Goal: Task Accomplishment & Management: Manage account settings

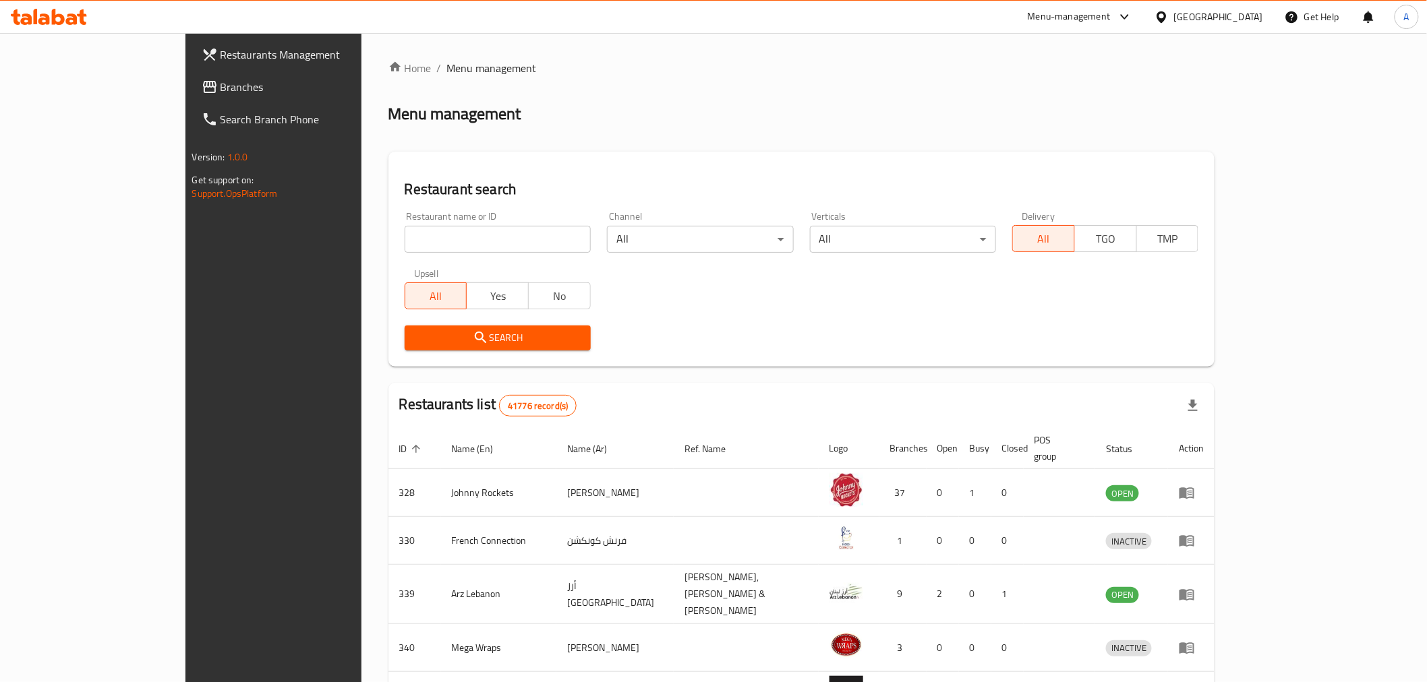
drag, startPoint x: 42, startPoint y: 93, endPoint x: 54, endPoint y: 92, distance: 12.2
click at [221, 93] on span "Branches" at bounding box center [317, 87] width 192 height 16
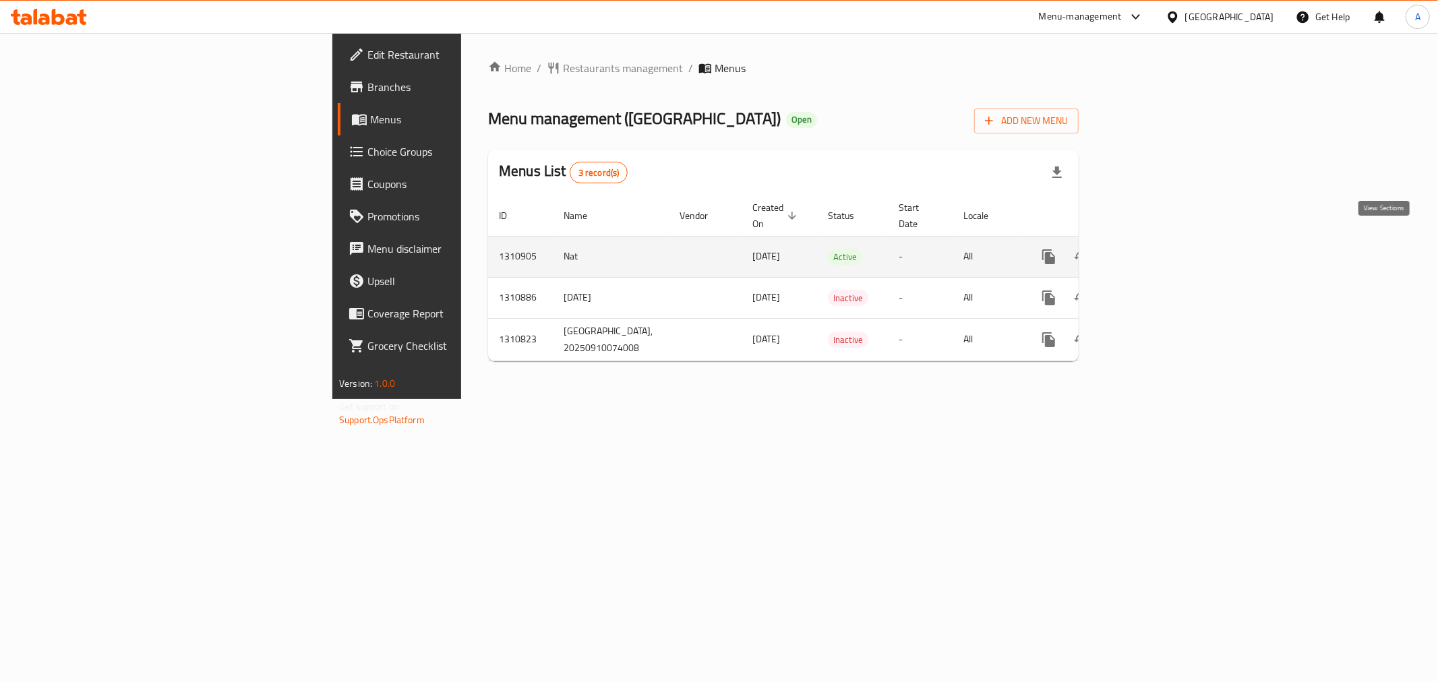
click at [1155, 249] on icon "enhanced table" at bounding box center [1146, 257] width 16 height 16
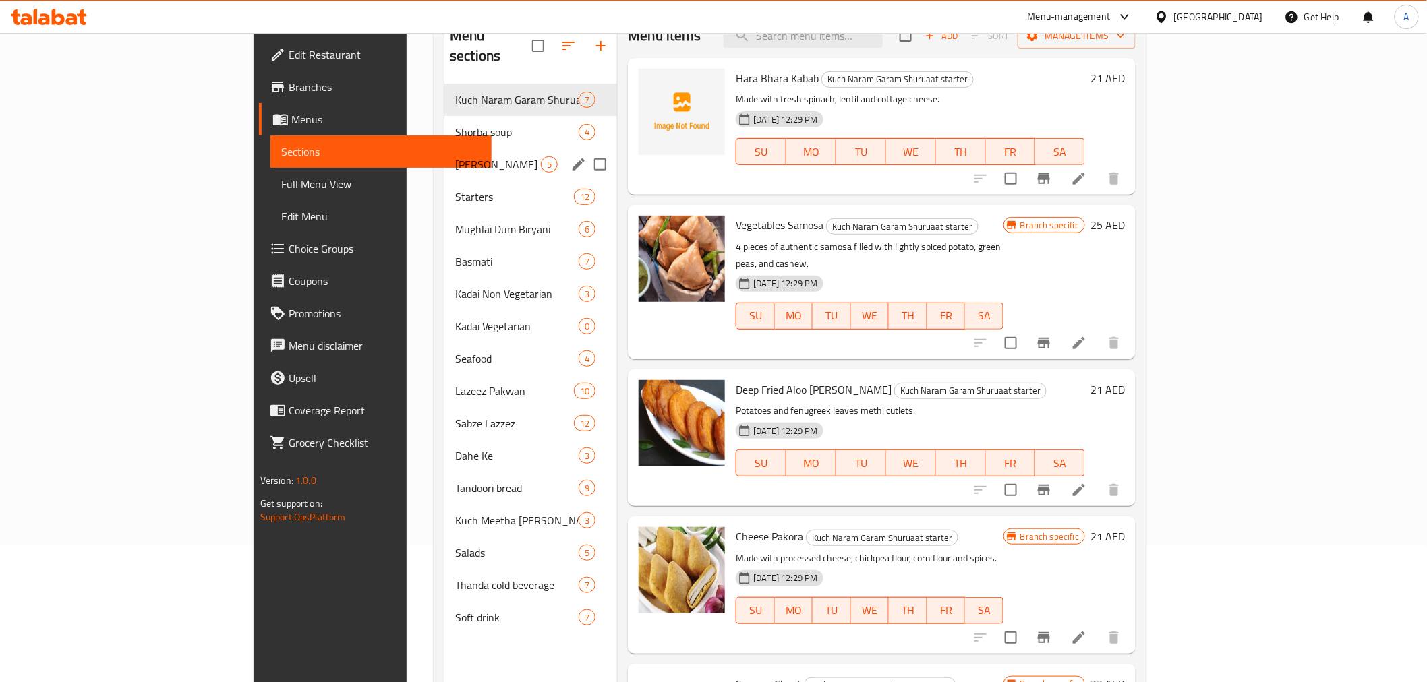
scroll to position [150, 0]
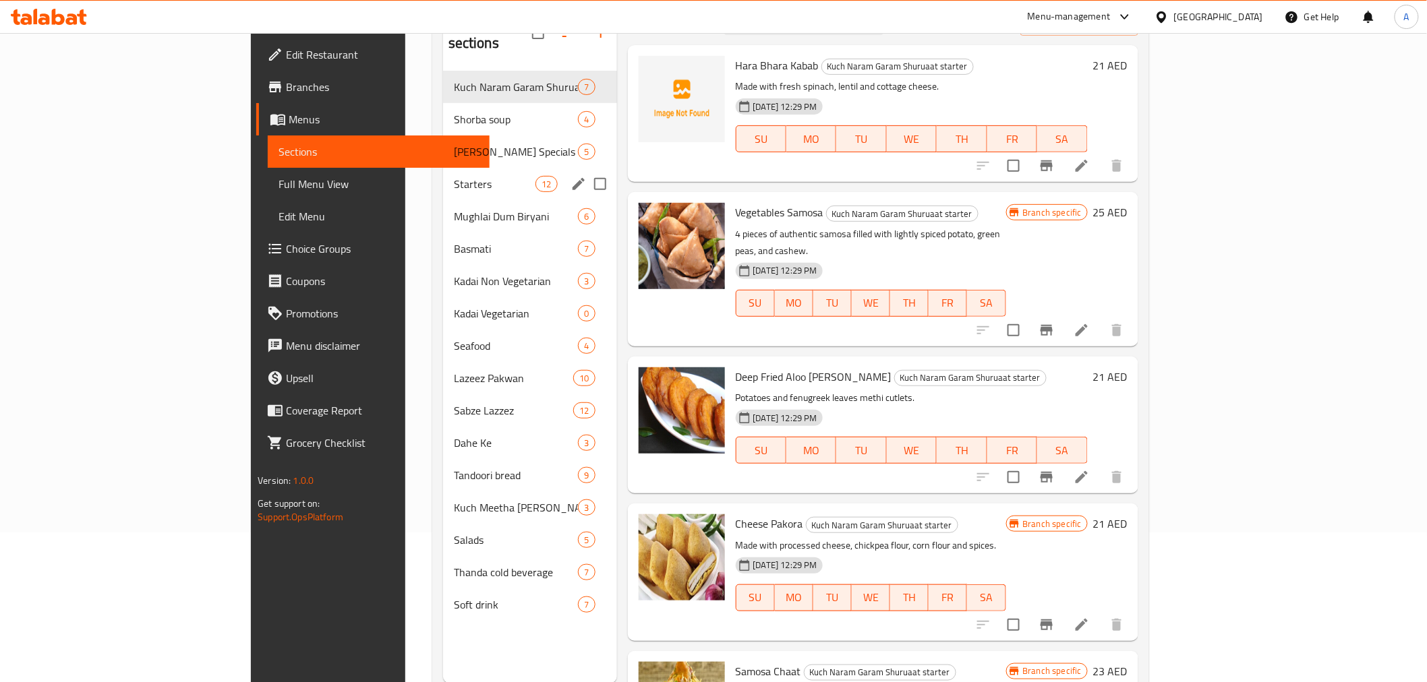
click at [454, 176] on span "Starters" at bounding box center [495, 184] width 82 height 16
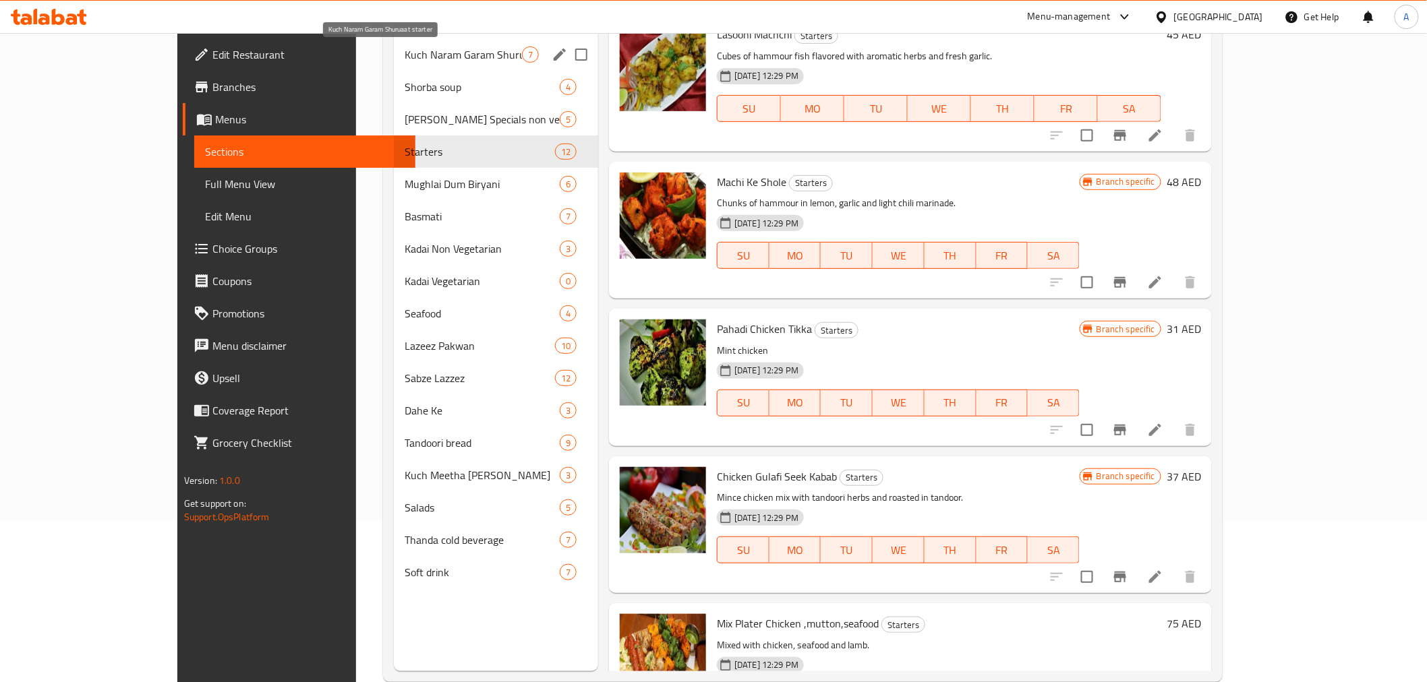
scroll to position [113, 0]
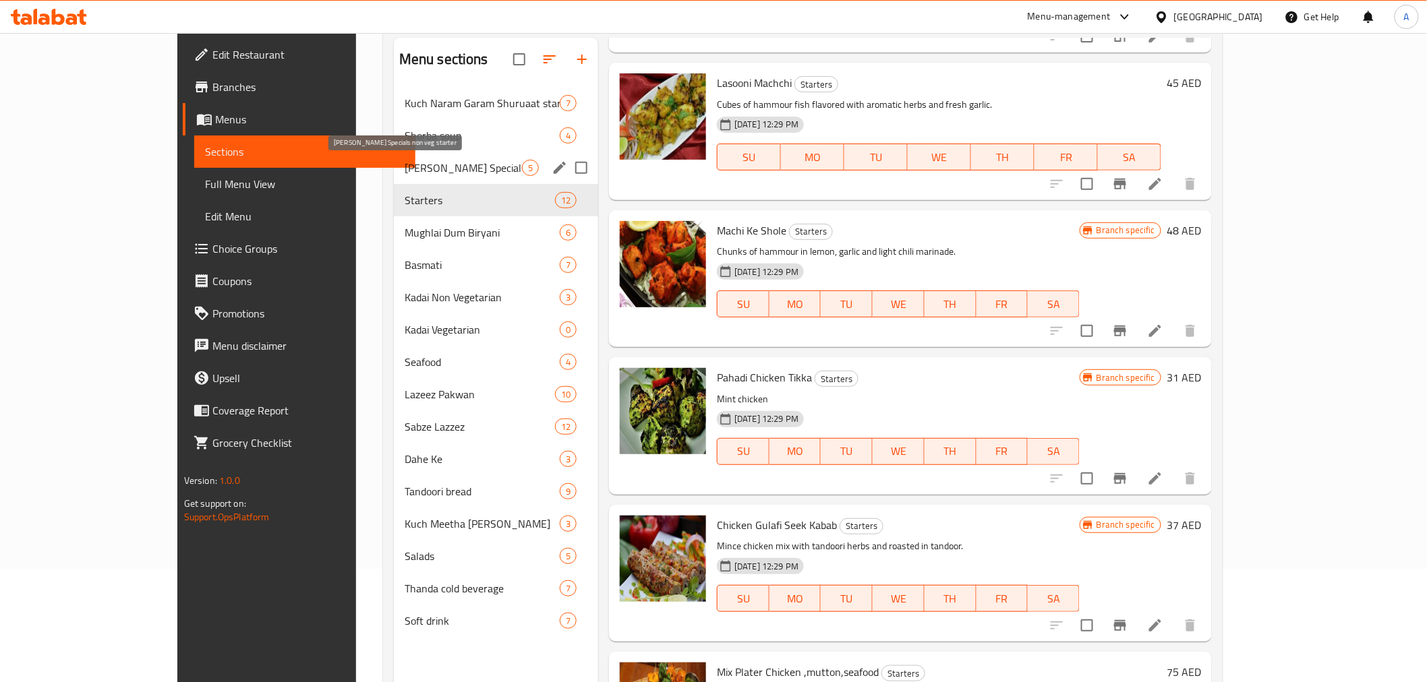
click at [405, 166] on span "[PERSON_NAME] Specials non veg starter" at bounding box center [463, 168] width 117 height 16
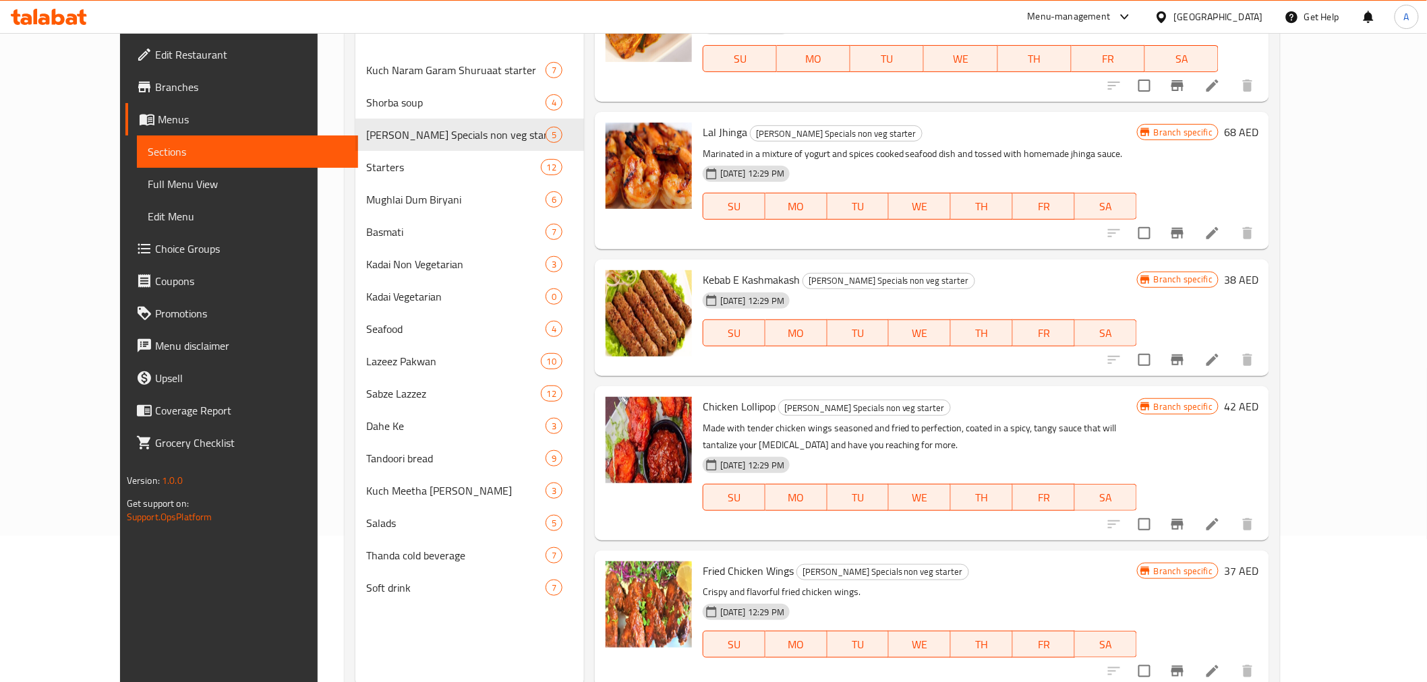
scroll to position [189, 0]
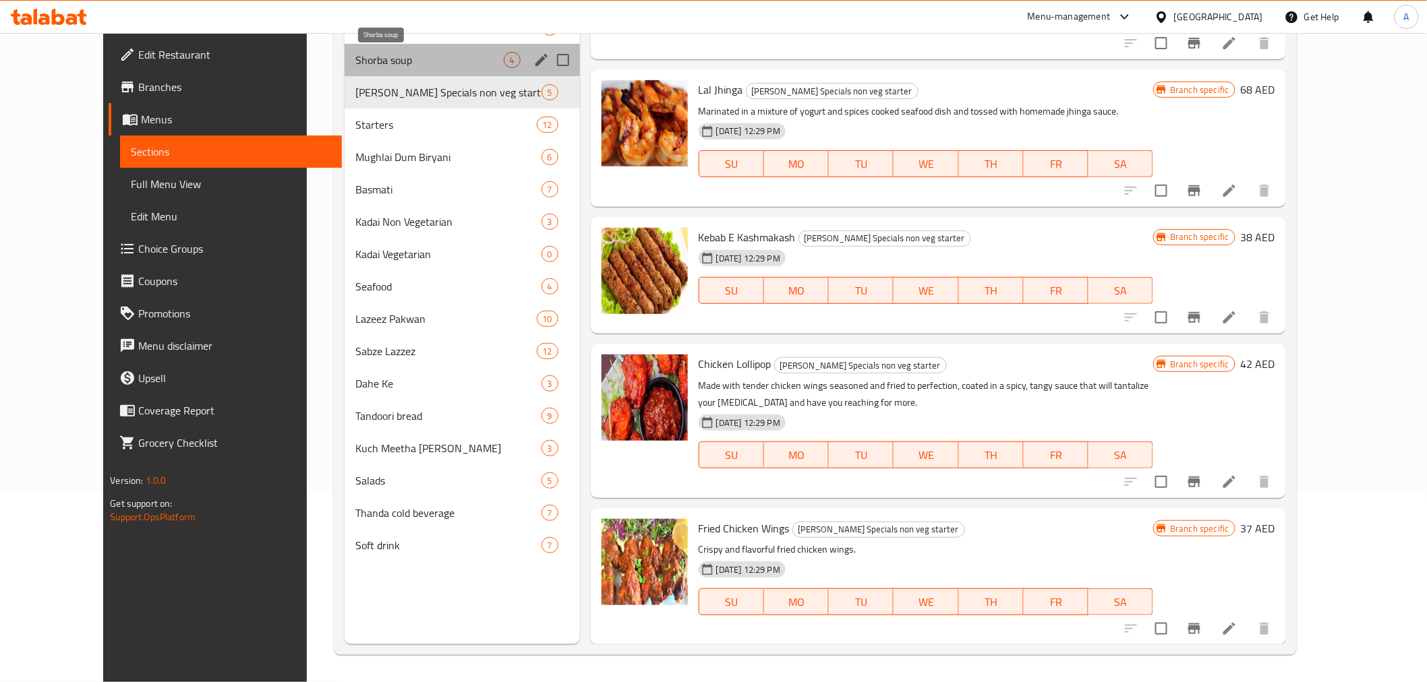
click at [355, 53] on span "Shorba soup" at bounding box center [429, 60] width 148 height 16
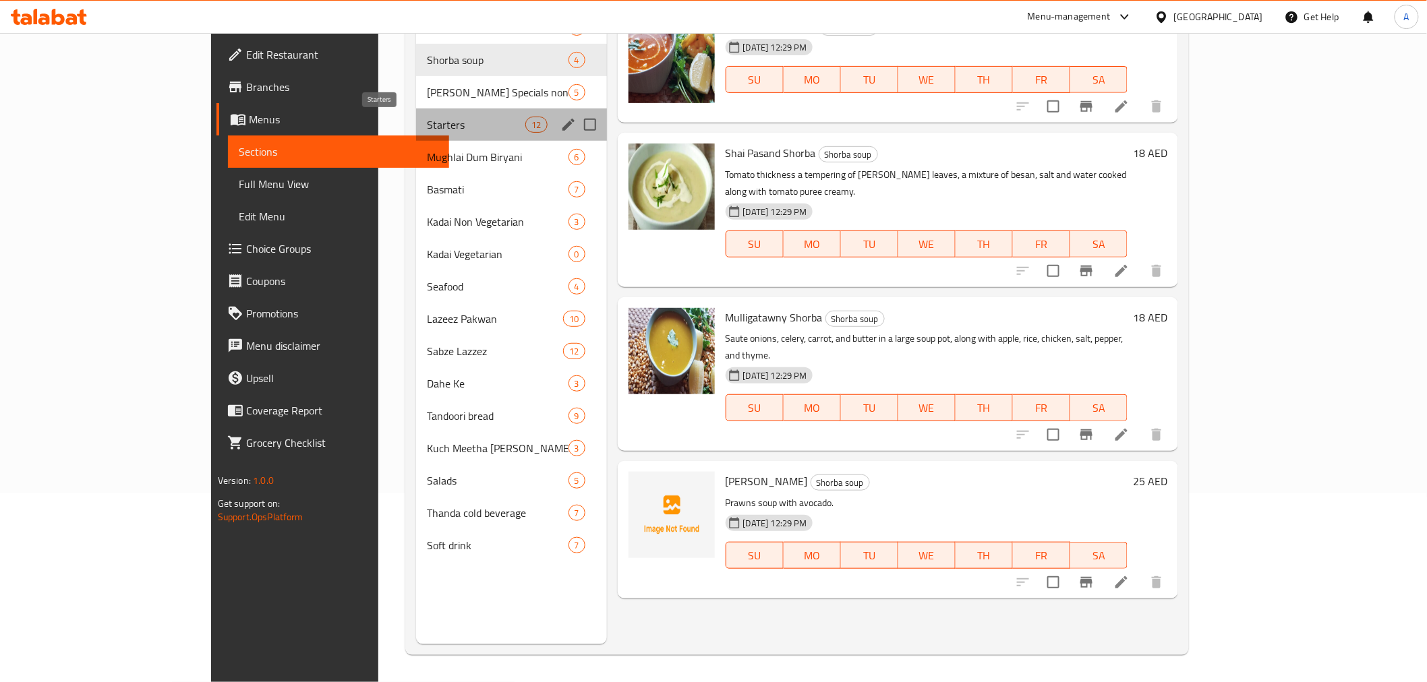
click at [427, 123] on span "Starters" at bounding box center [476, 125] width 98 height 16
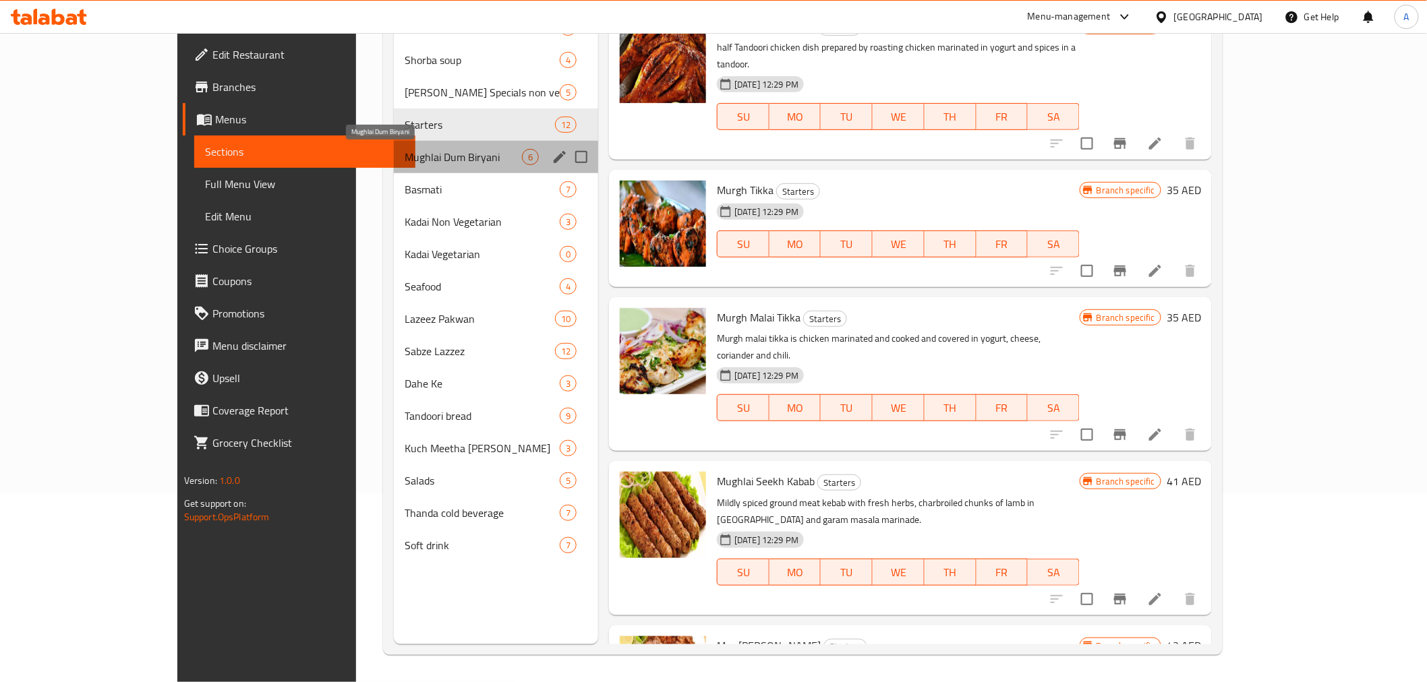
click at [405, 161] on span "Mughlai Dum Biryani" at bounding box center [463, 157] width 117 height 16
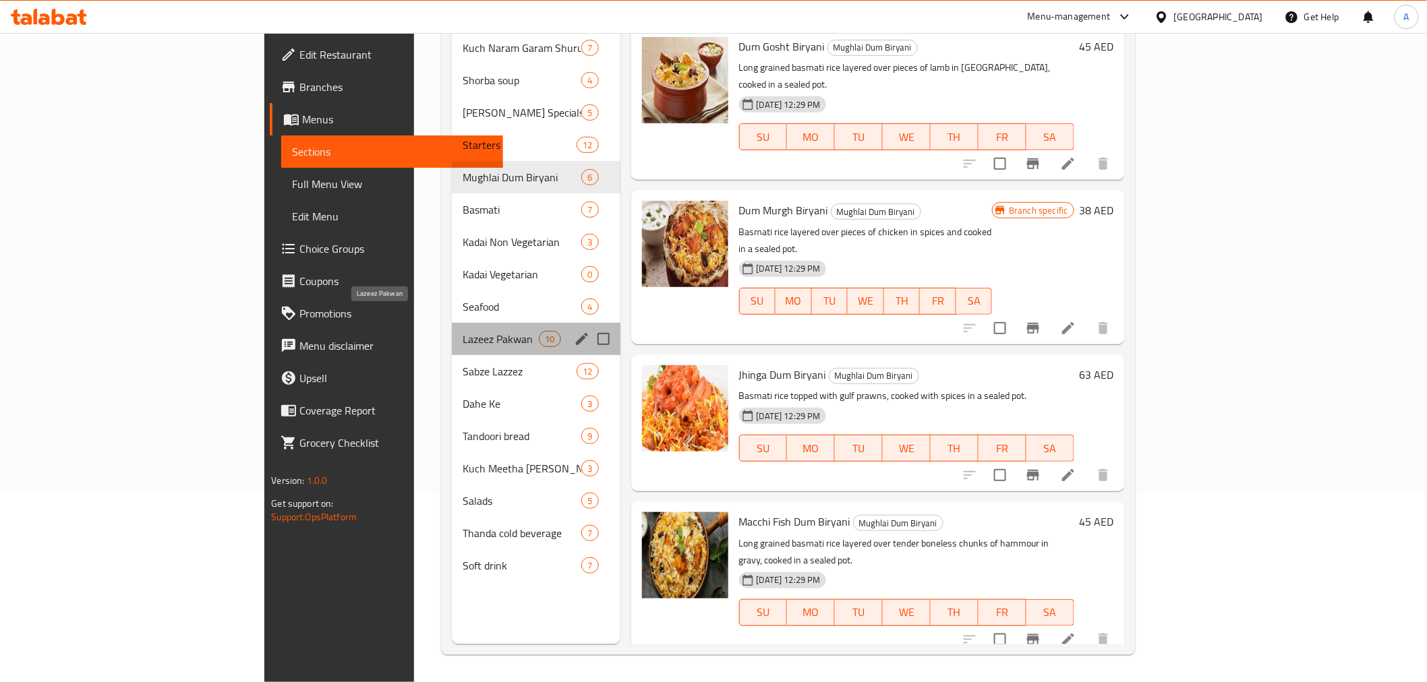
click at [463, 331] on span "Lazeez Pakwan" at bounding box center [501, 339] width 76 height 16
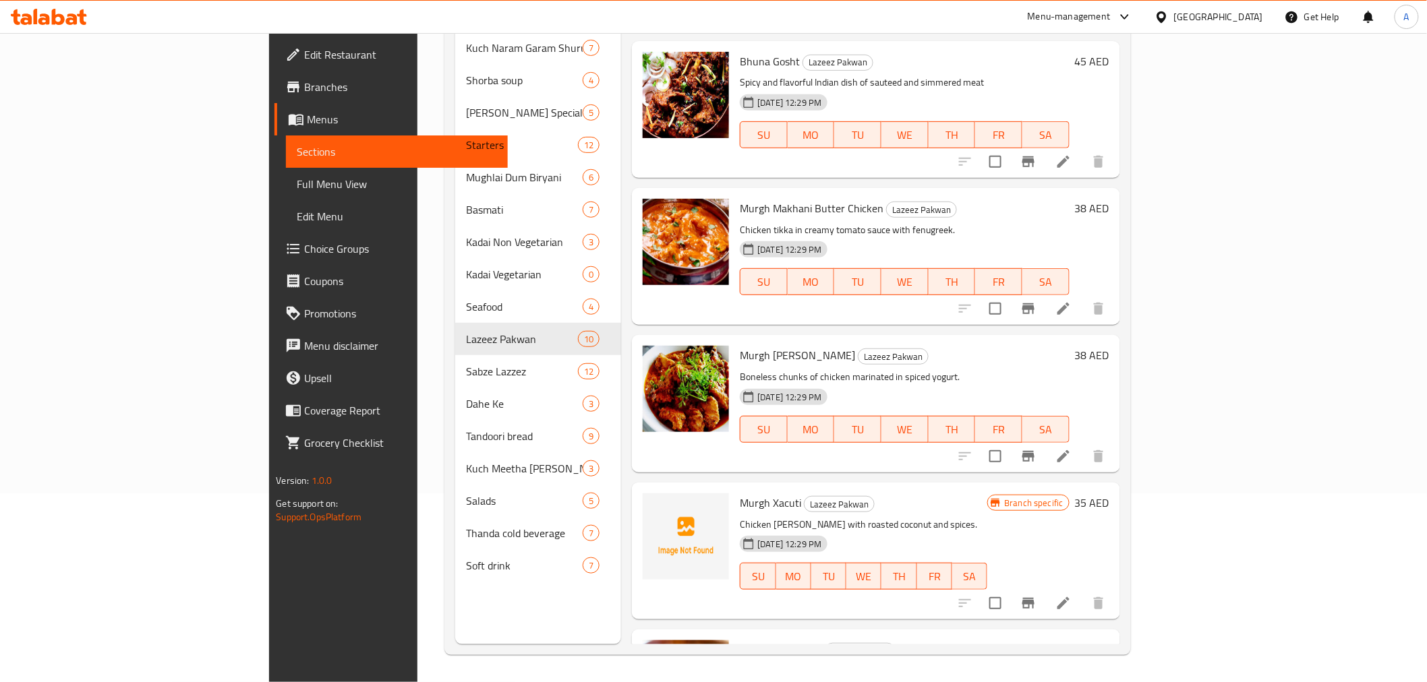
scroll to position [399, 0]
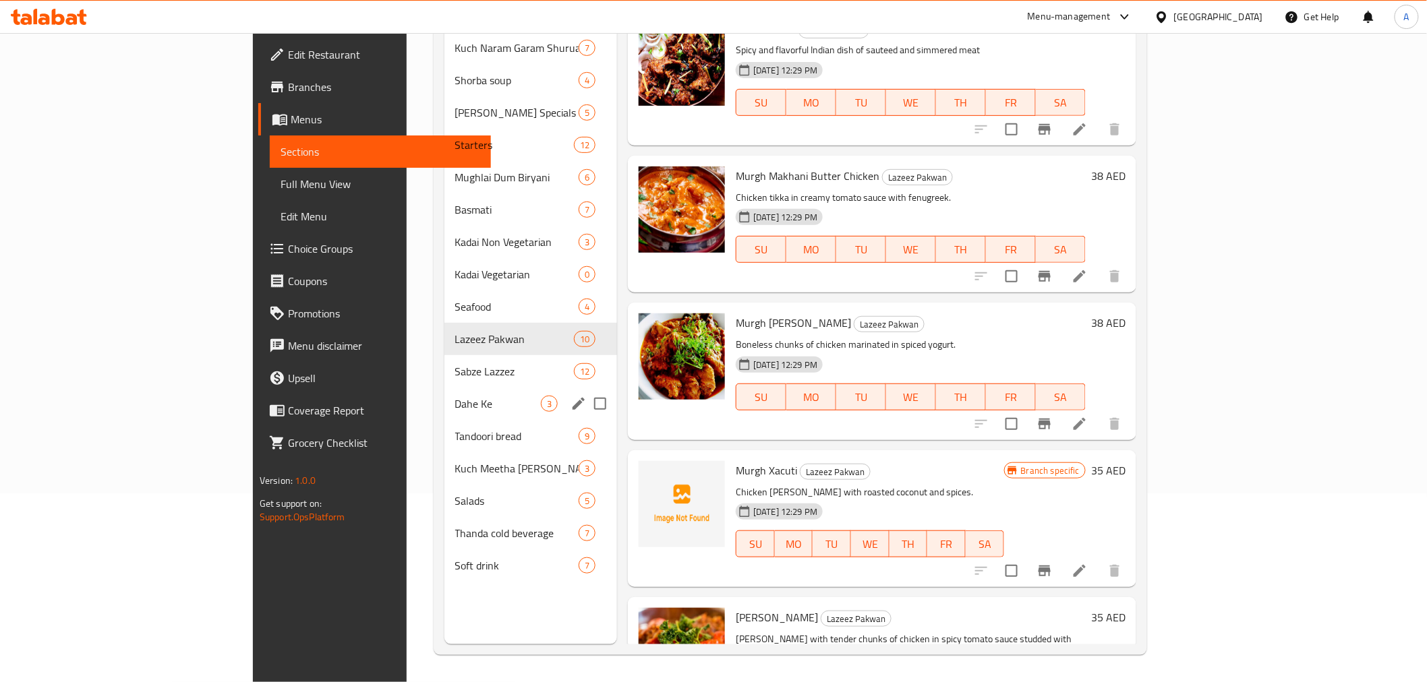
drag, startPoint x: 331, startPoint y: 374, endPoint x: 334, endPoint y: 363, distance: 11.1
click at [444, 388] on div "Dahe Ke 3" at bounding box center [530, 404] width 173 height 32
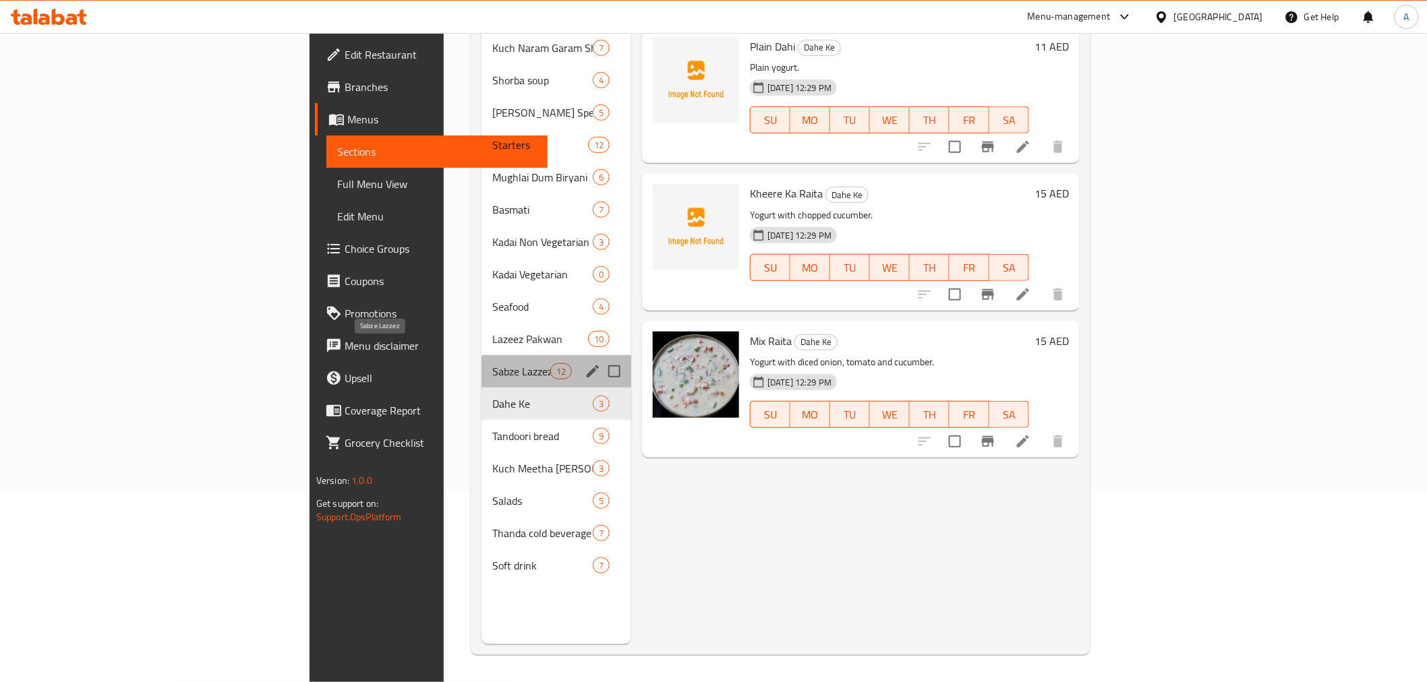
click at [492, 363] on span "Sabze Lazzez" at bounding box center [520, 371] width 57 height 16
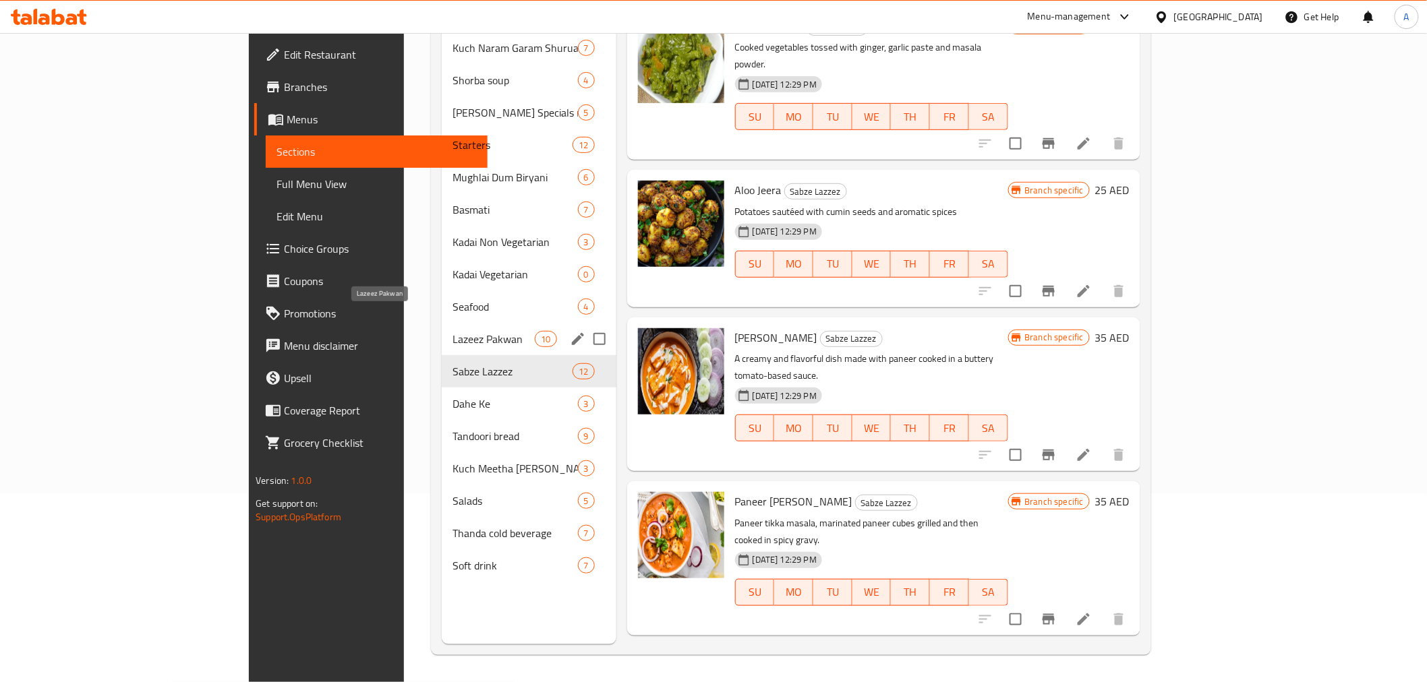
click at [453, 331] on span "Lazeez Pakwan" at bounding box center [494, 339] width 83 height 16
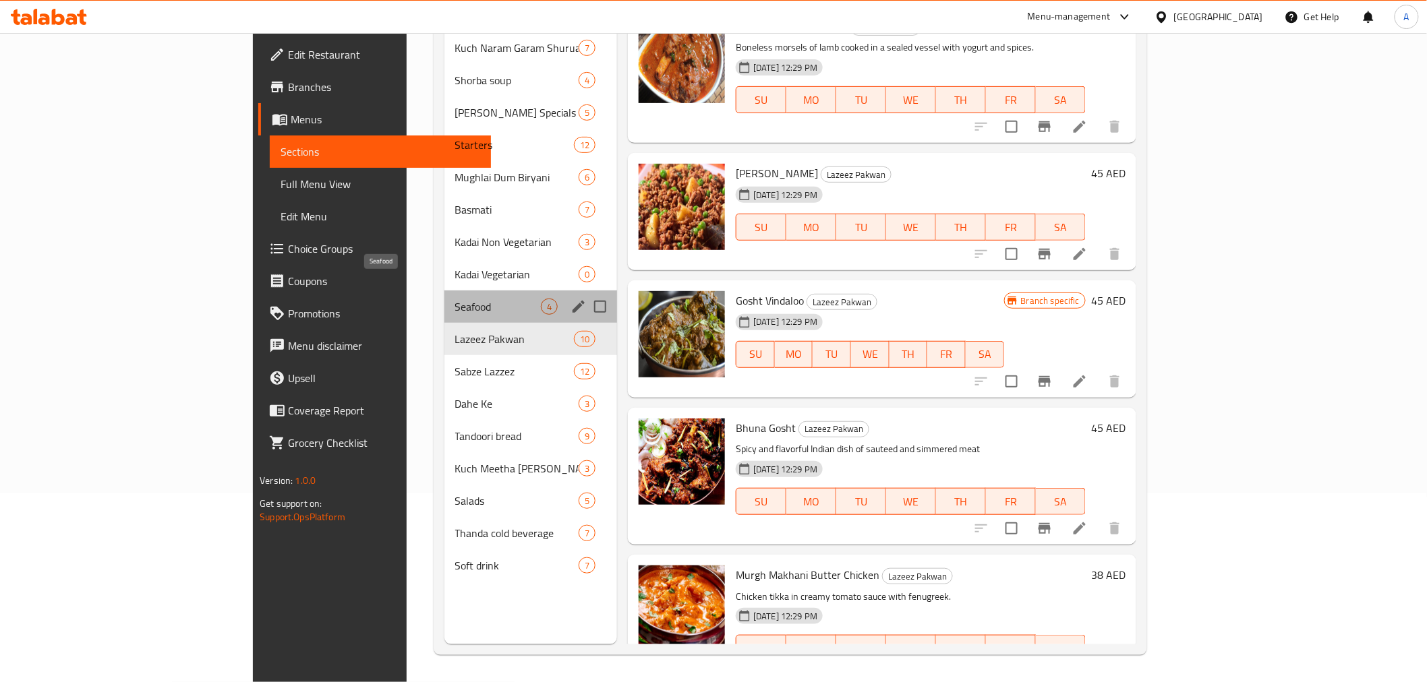
click at [455, 299] on span "Seafood" at bounding box center [498, 307] width 86 height 16
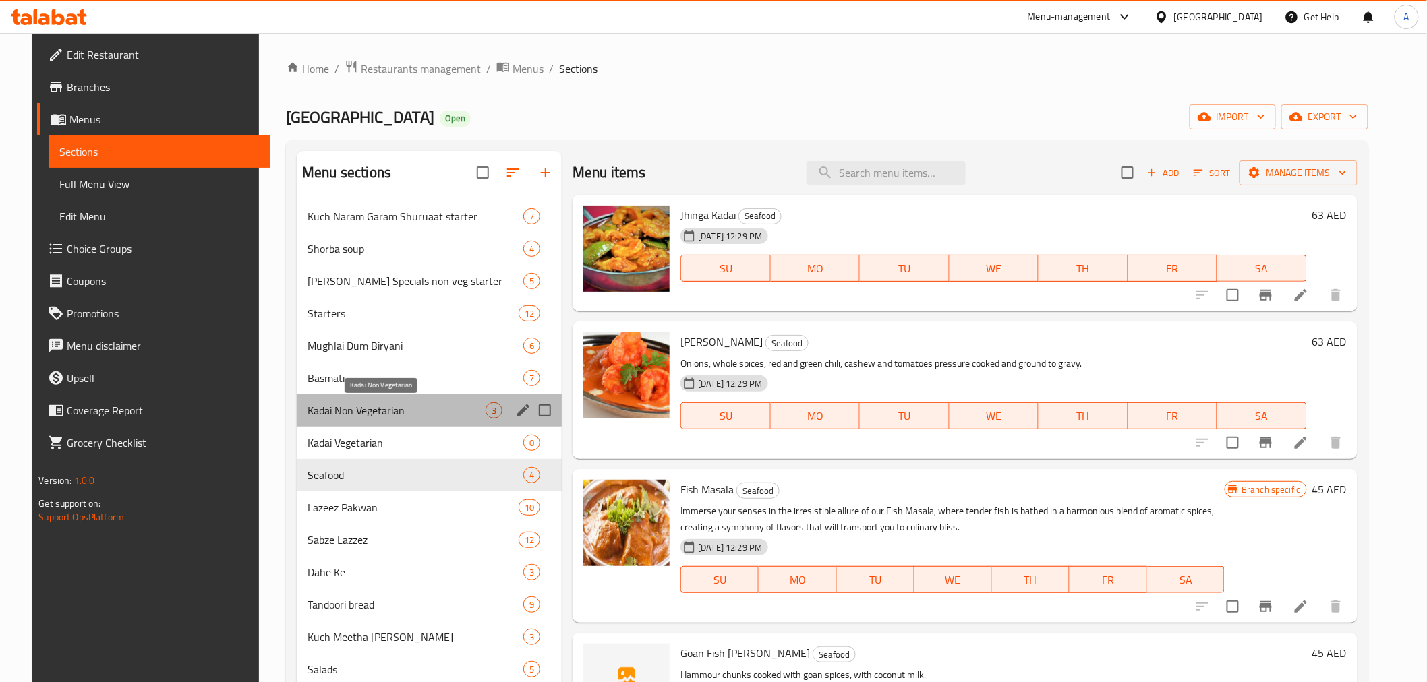
click at [372, 415] on span "Kadai Non Vegetarian" at bounding box center [397, 411] width 178 height 16
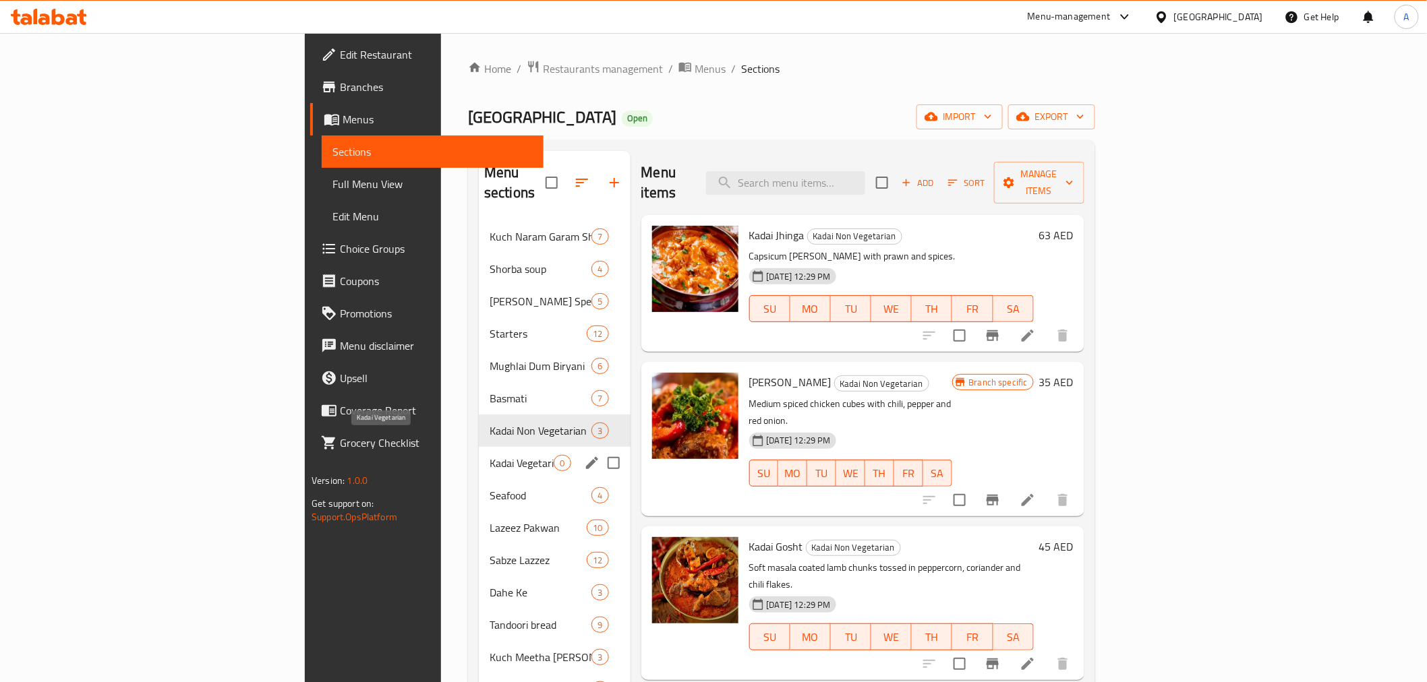
click at [490, 455] on span "Kadai Vegetarian" at bounding box center [522, 463] width 64 height 16
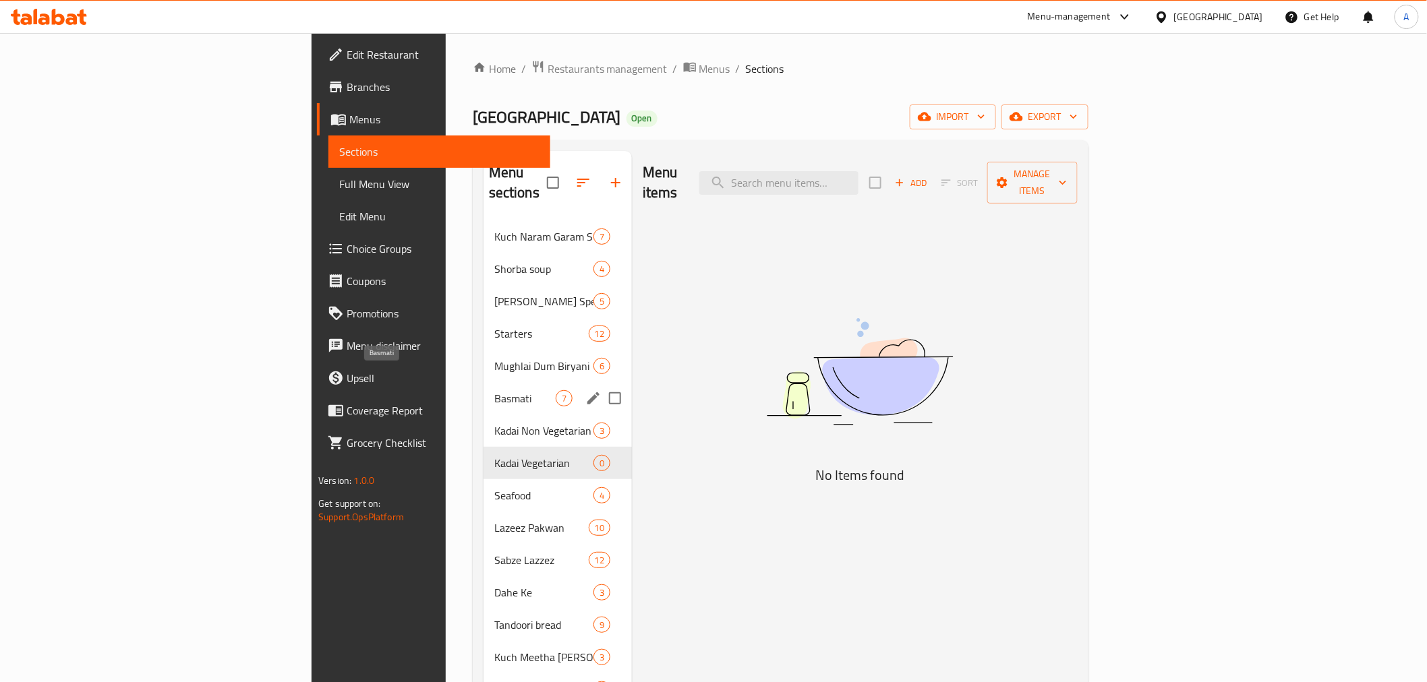
click at [494, 390] on span "Basmati" at bounding box center [524, 398] width 61 height 16
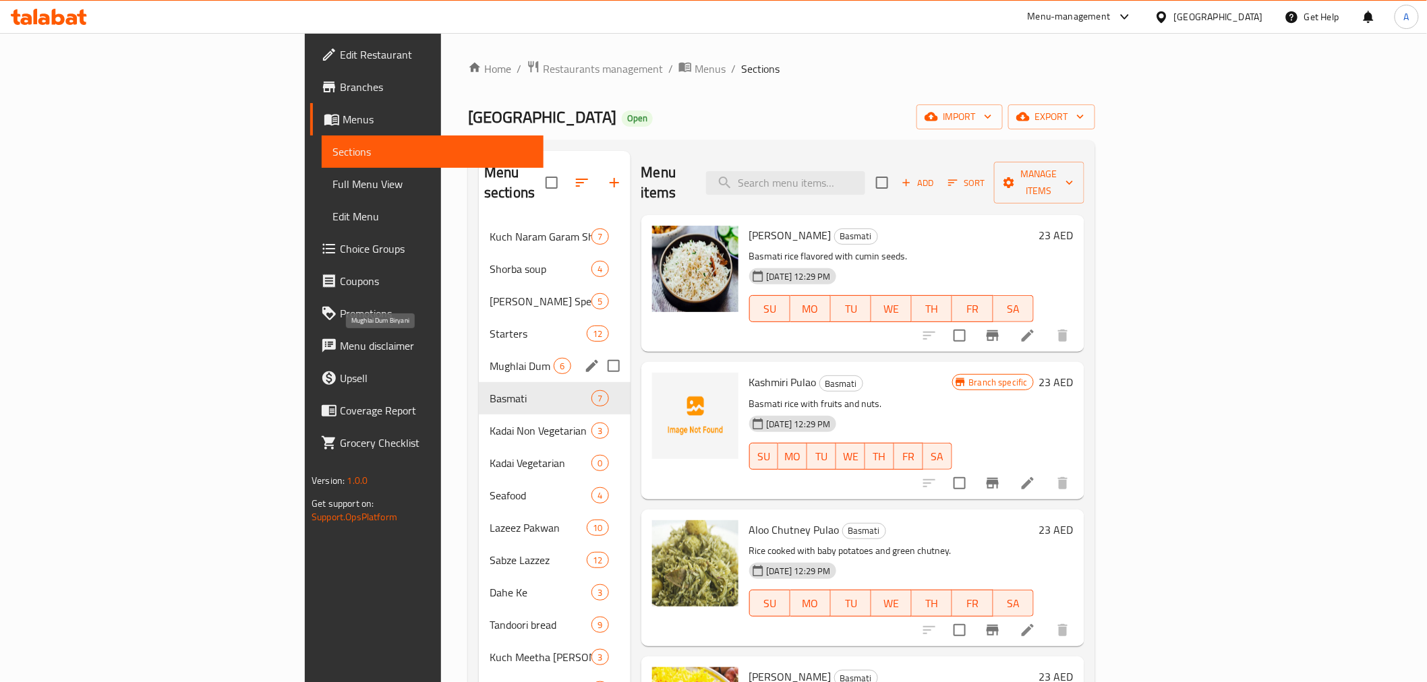
click at [490, 358] on span "Mughlai Dum Biryani" at bounding box center [522, 366] width 64 height 16
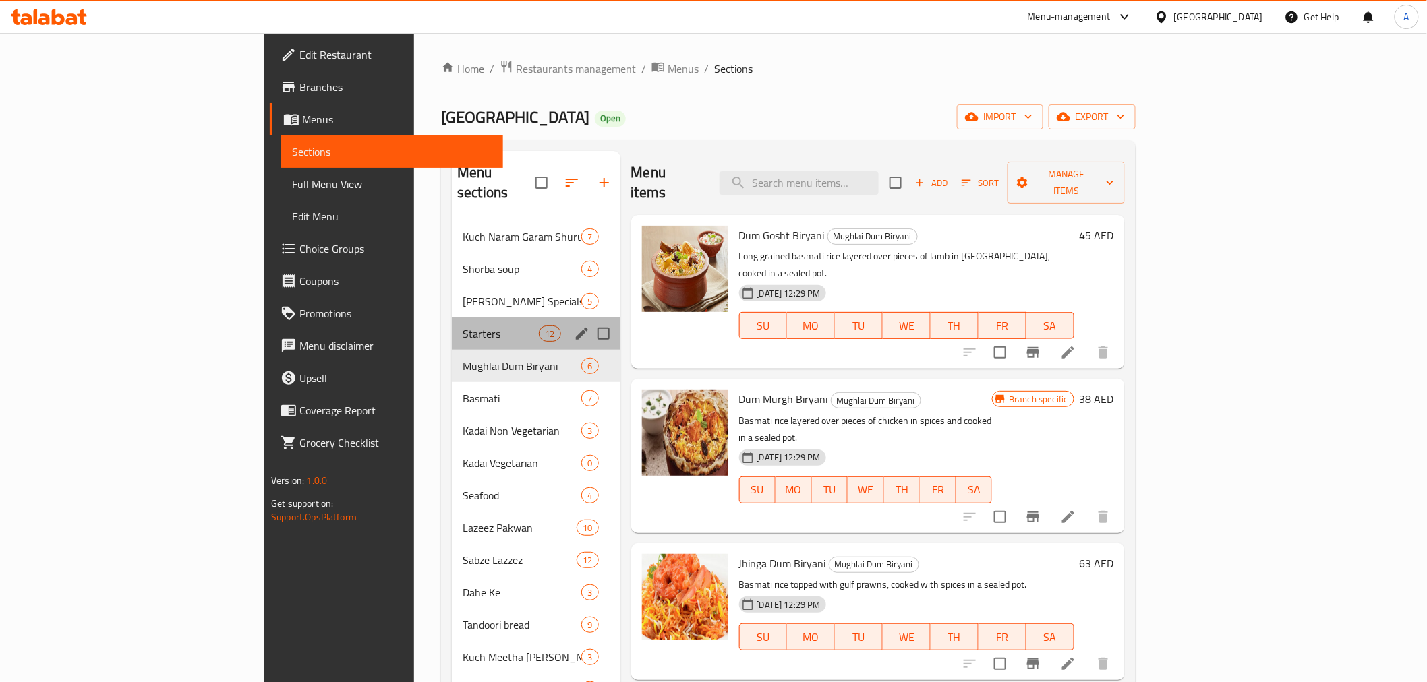
click at [452, 318] on div "Starters 12" at bounding box center [536, 334] width 168 height 32
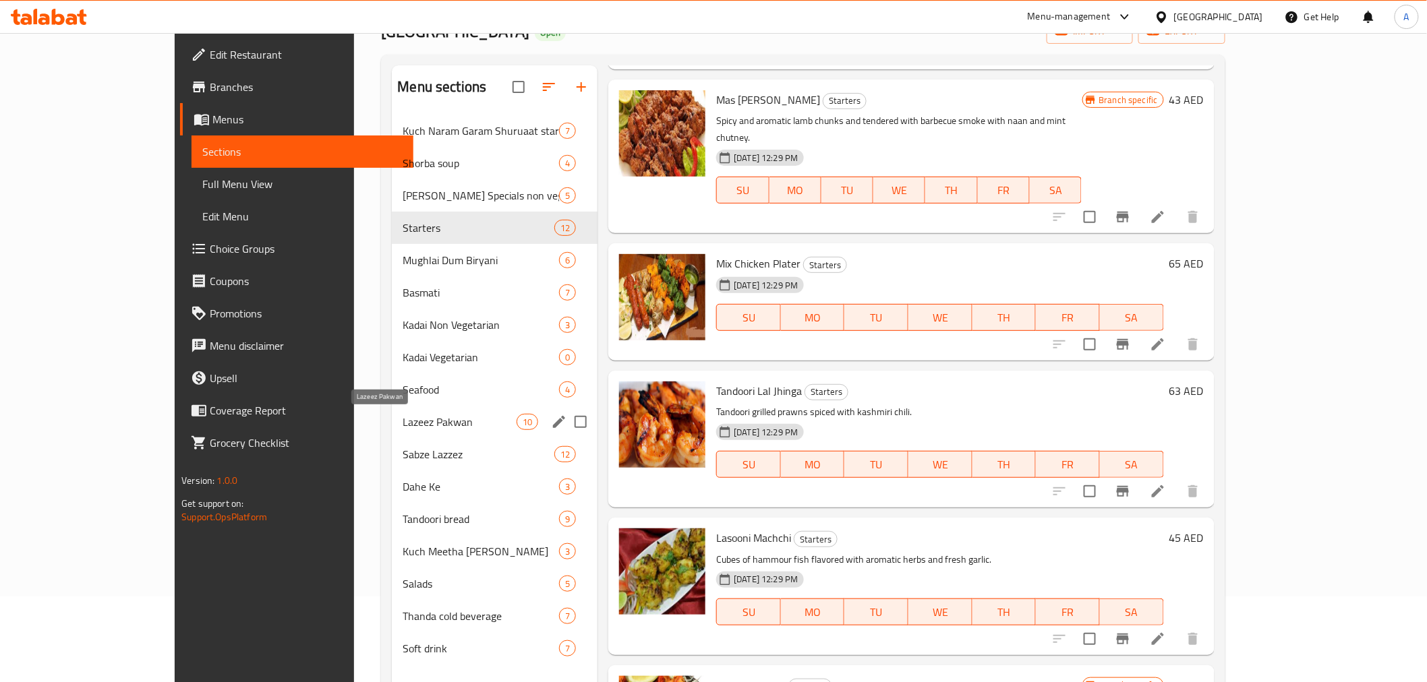
scroll to position [99, 0]
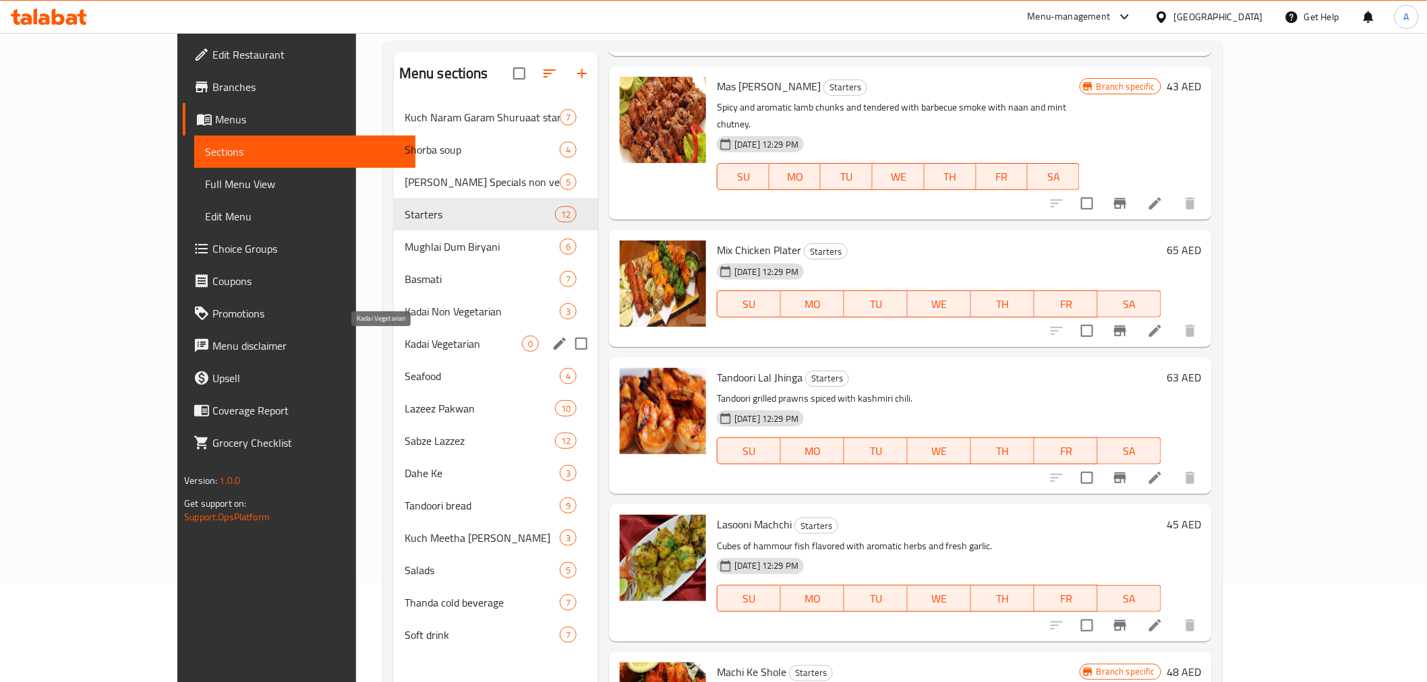
click at [405, 342] on span "Kadai Vegetarian" at bounding box center [463, 344] width 117 height 16
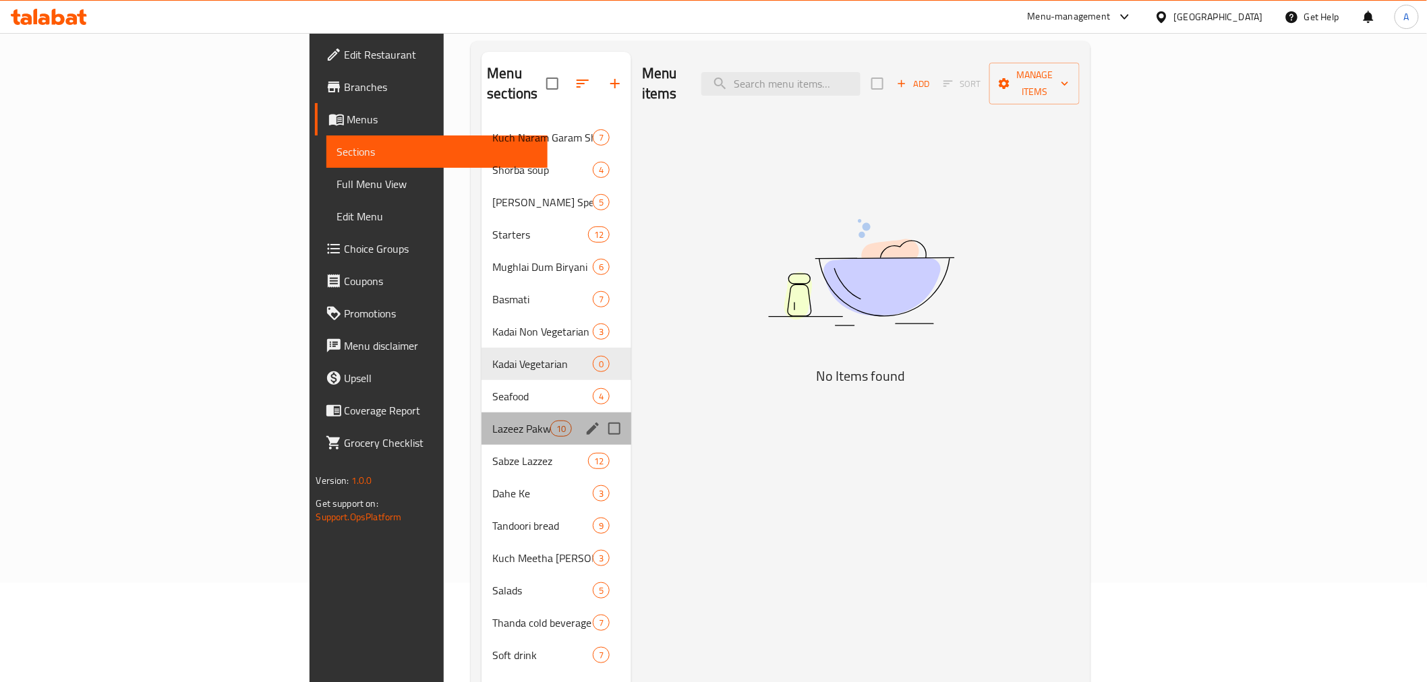
click at [482, 413] on div "Lazeez Pakwan 10" at bounding box center [557, 429] width 150 height 32
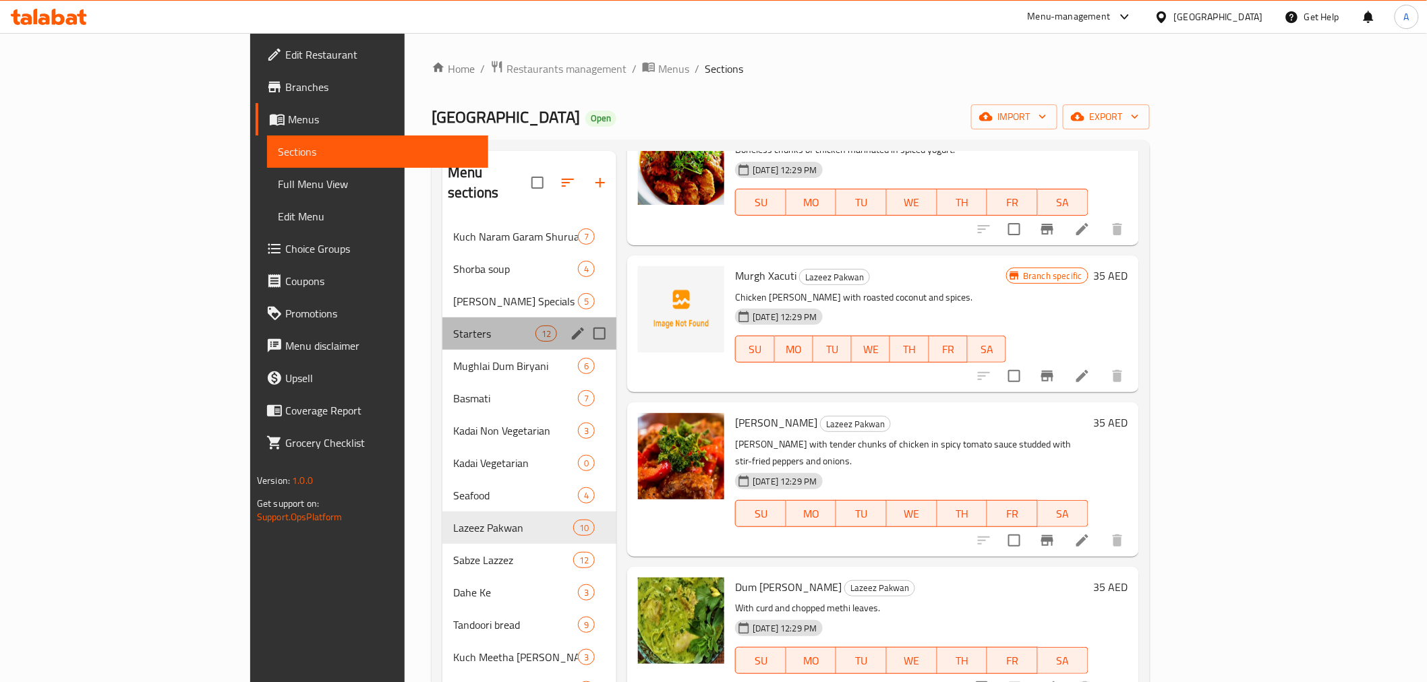
click at [442, 318] on div "Starters 12" at bounding box center [529, 334] width 174 height 32
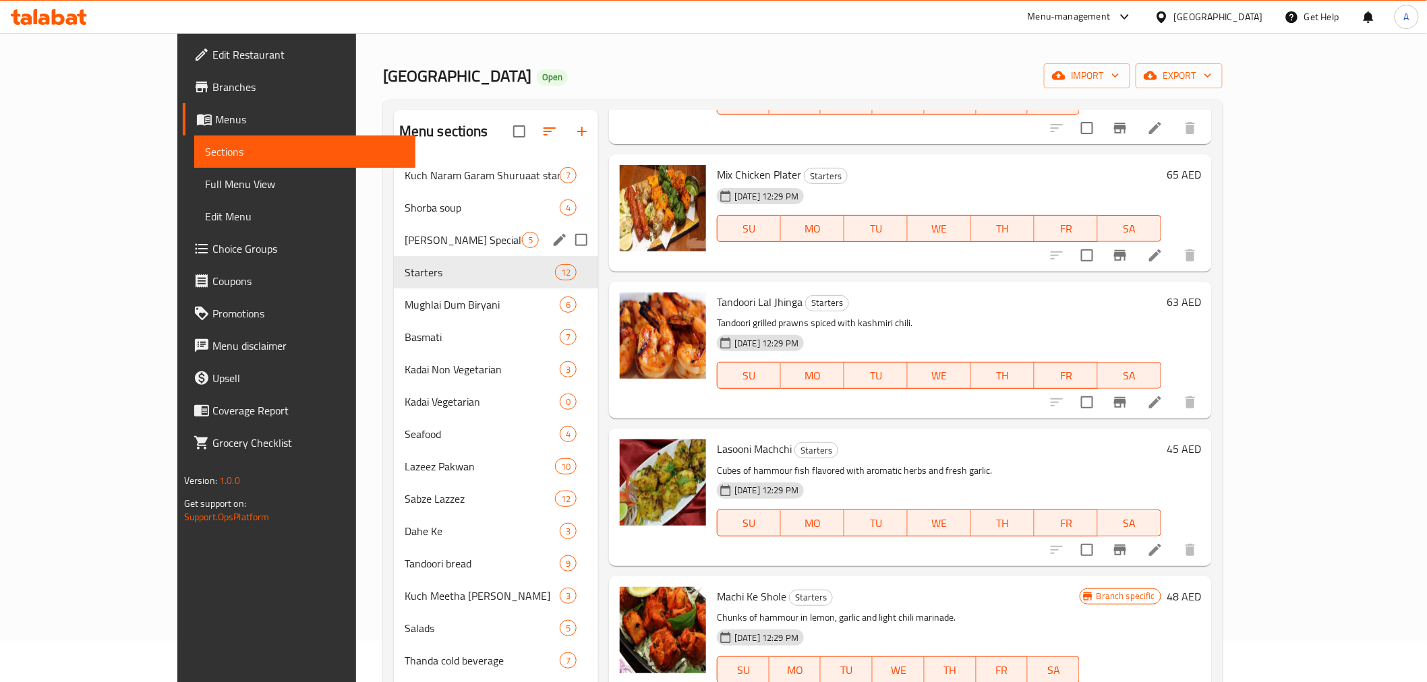
scroll to position [50, 0]
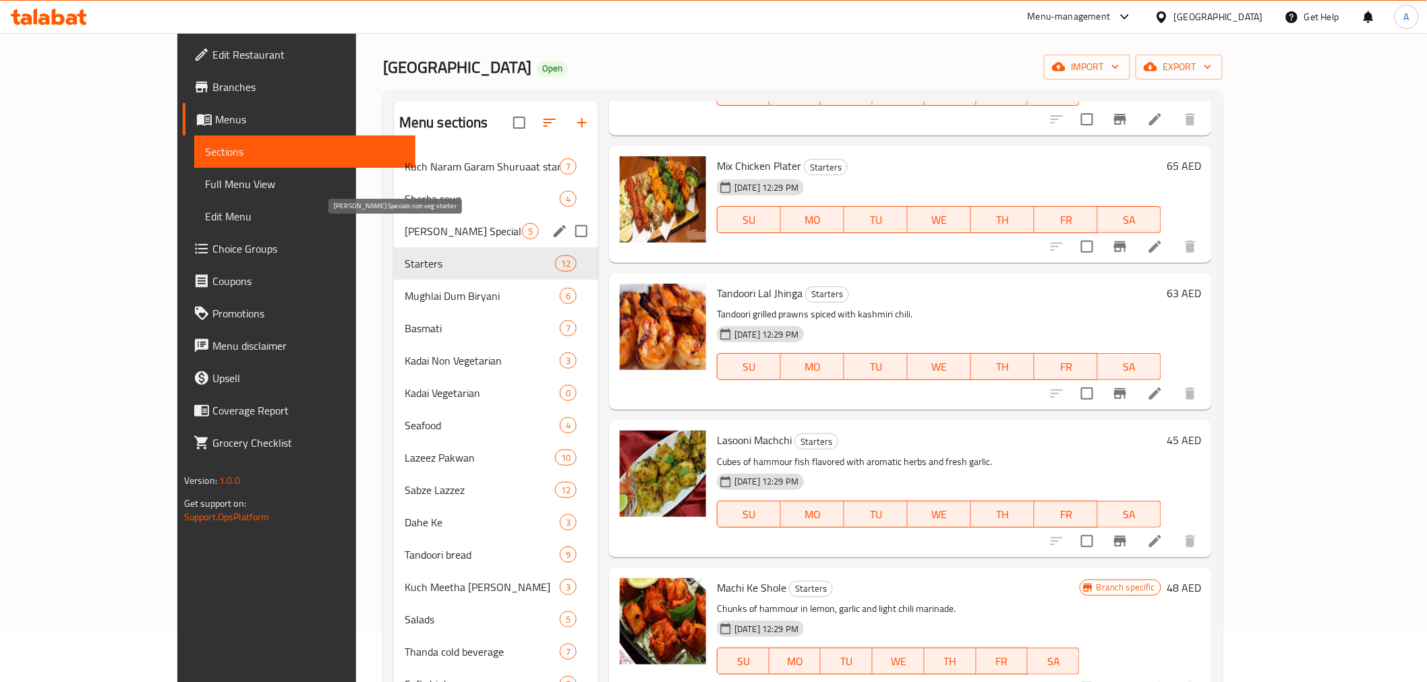
click at [405, 228] on span "[PERSON_NAME] Specials non veg starter" at bounding box center [463, 231] width 117 height 16
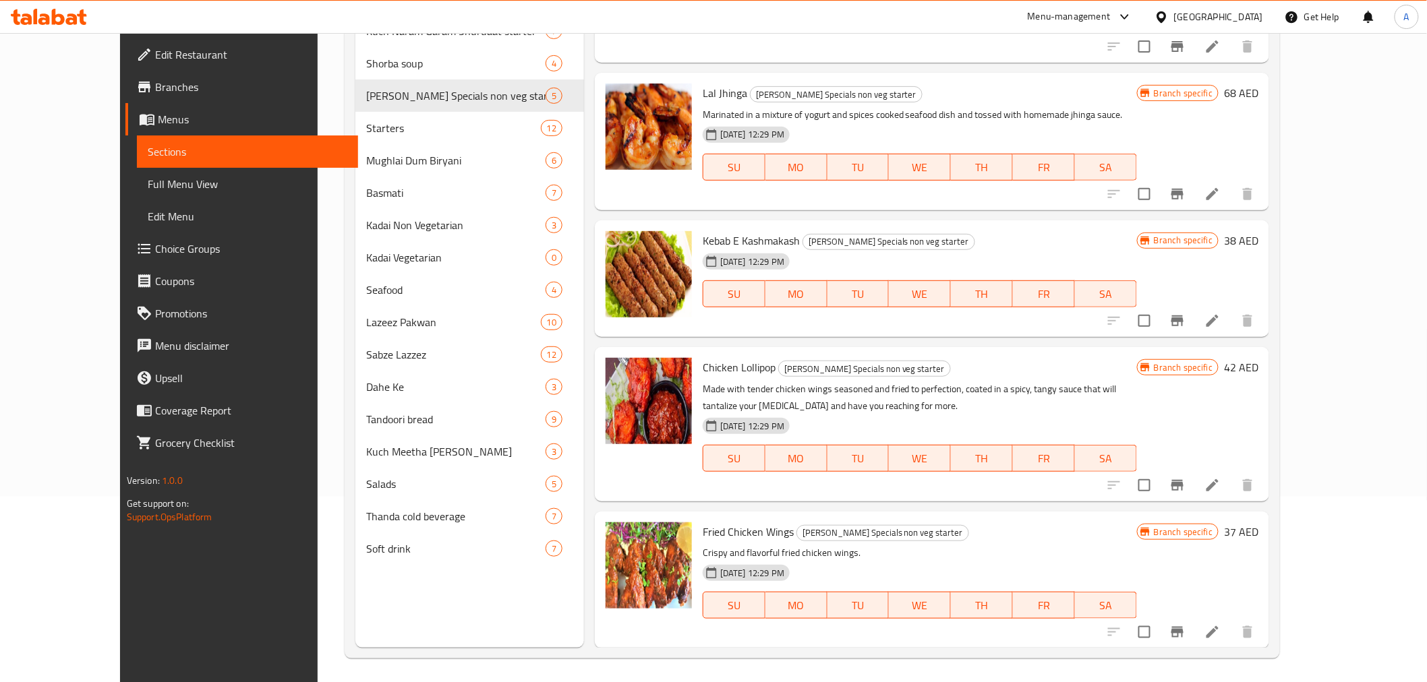
scroll to position [189, 0]
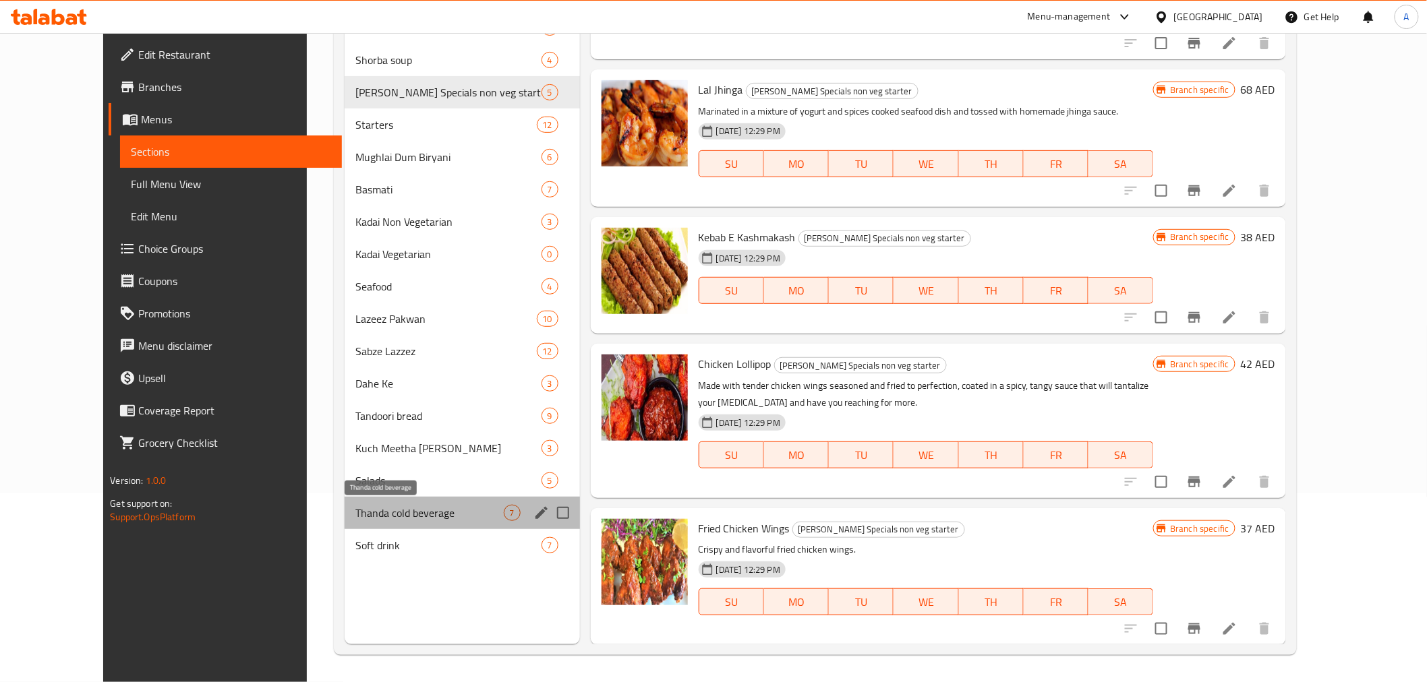
click at [355, 521] on span "Thanda cold beverage" at bounding box center [429, 513] width 148 height 16
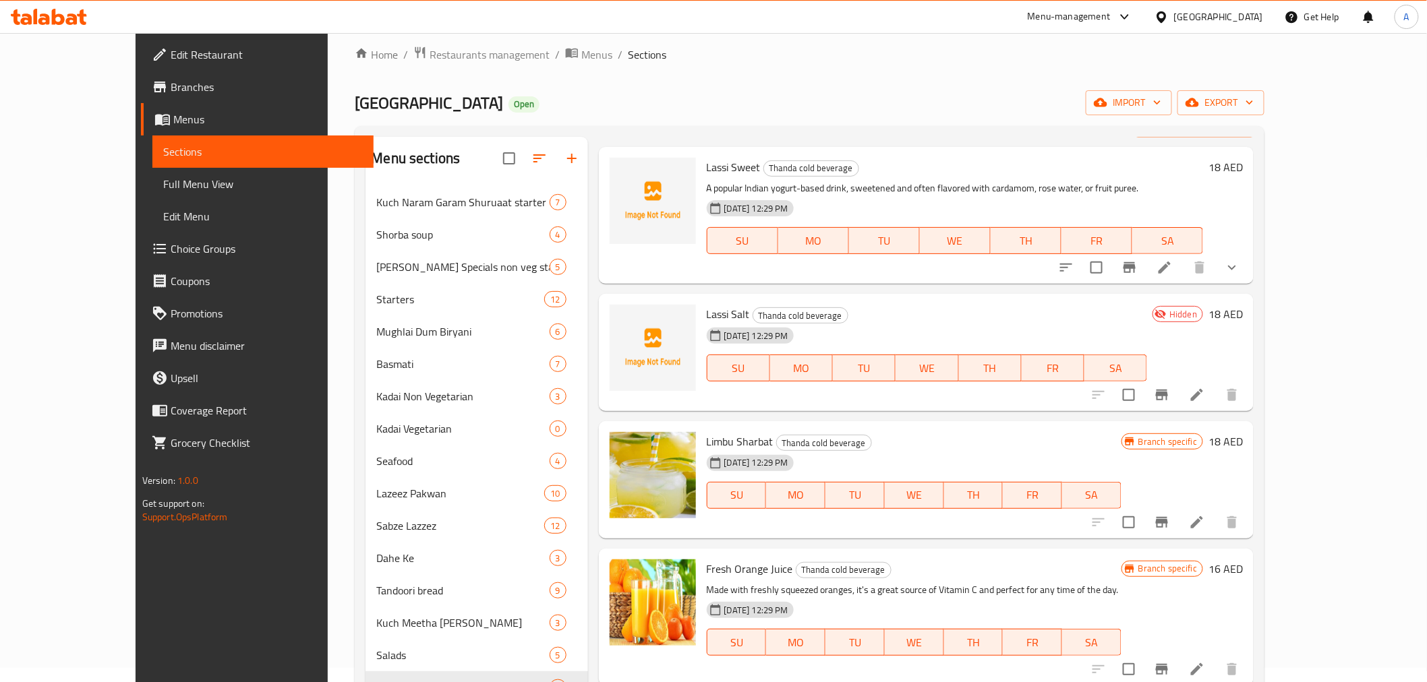
scroll to position [200, 0]
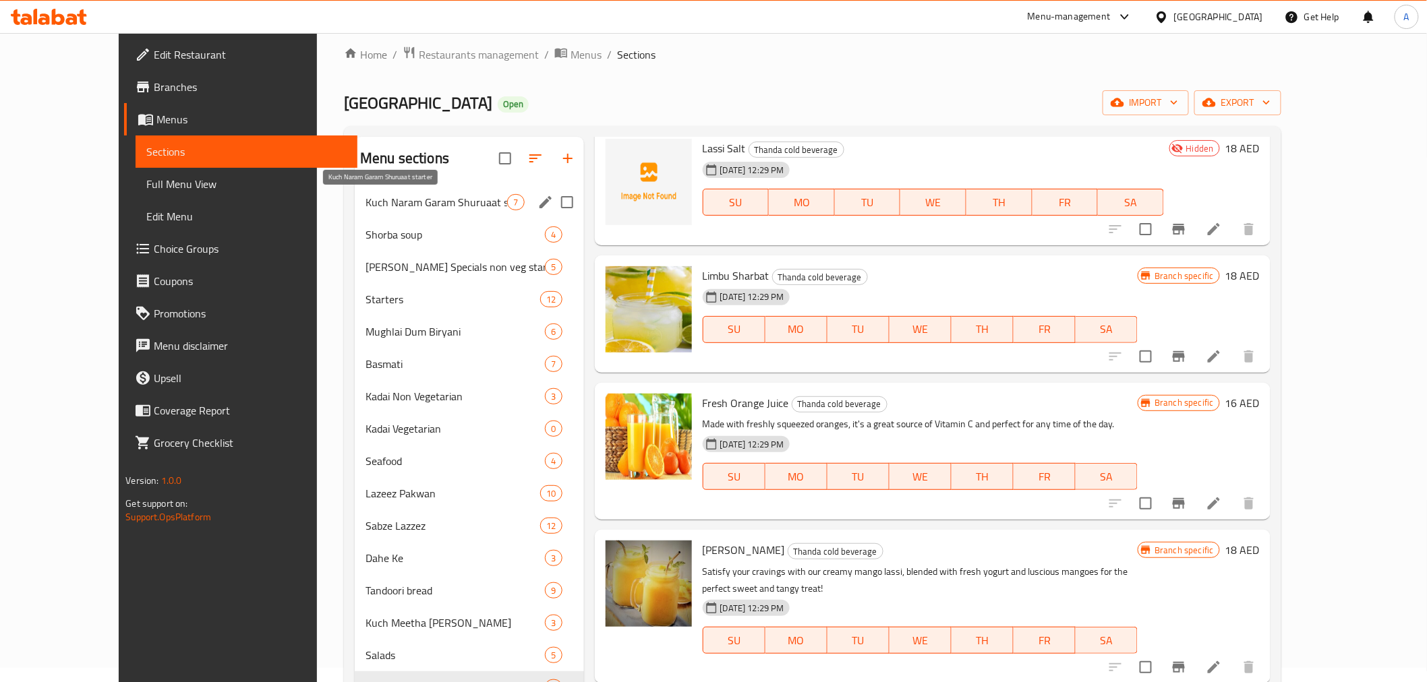
click at [409, 196] on span "Kuch Naram Garam Shuruaat starter" at bounding box center [437, 202] width 142 height 16
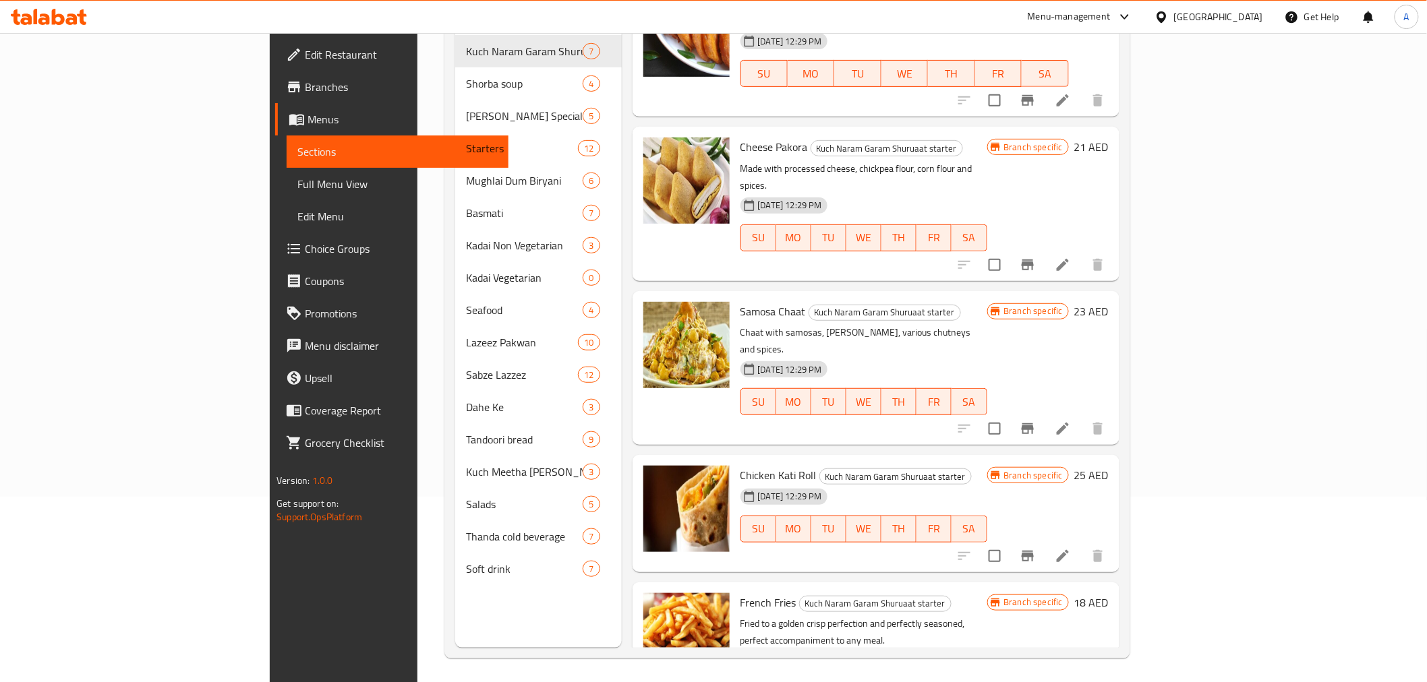
scroll to position [189, 0]
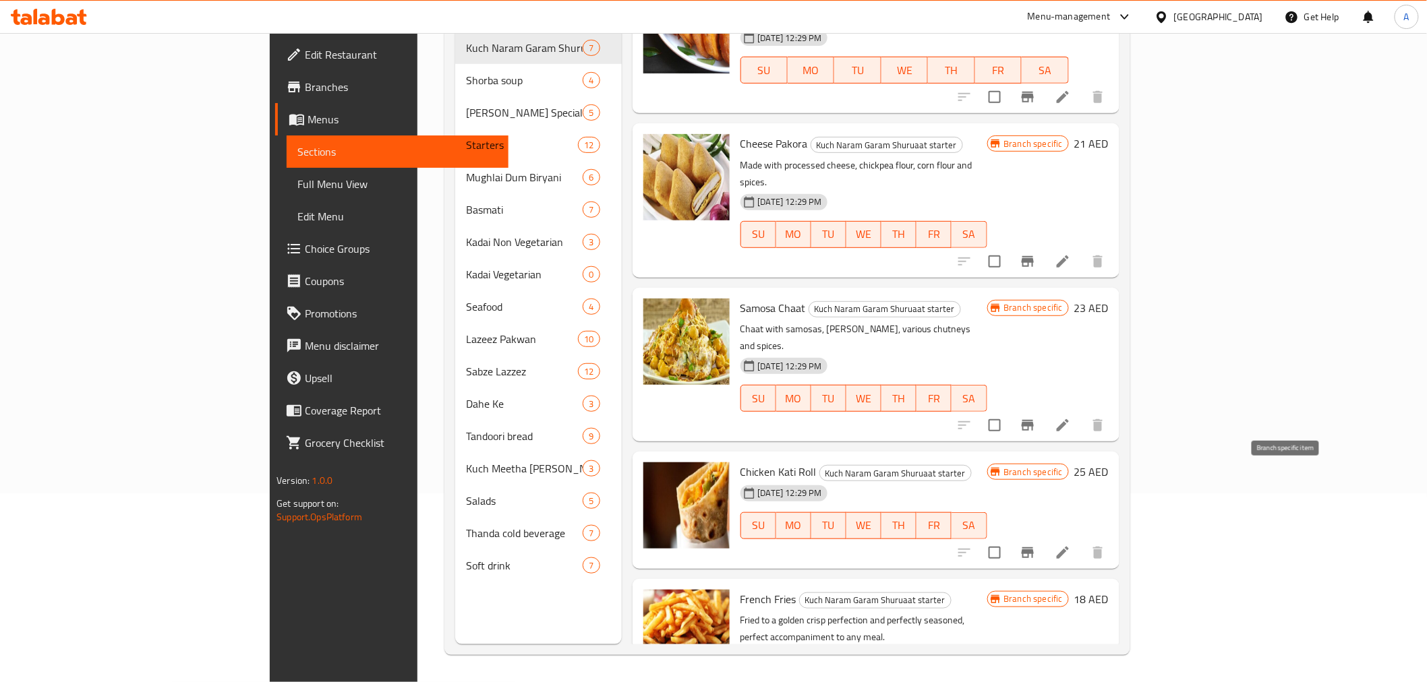
click at [1034, 548] on icon "Branch-specific-item" at bounding box center [1028, 553] width 12 height 11
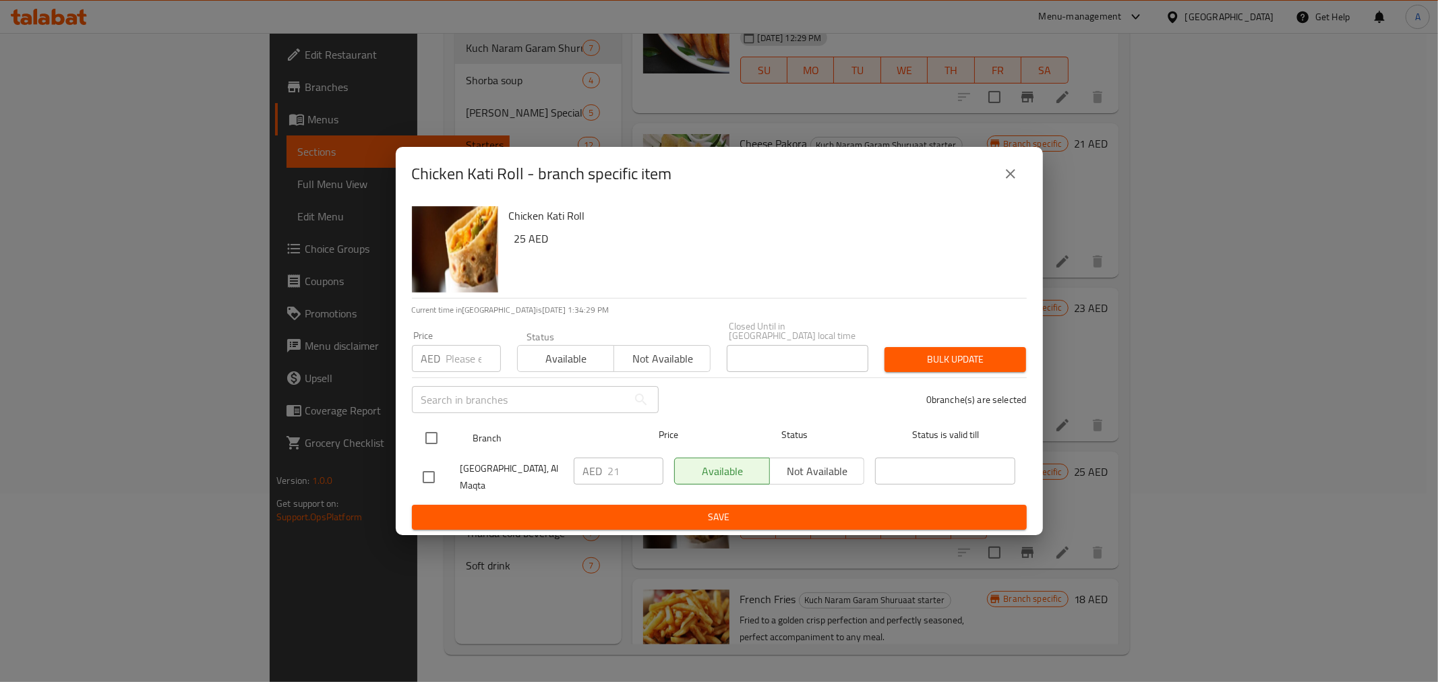
click at [435, 434] on input "checkbox" at bounding box center [431, 438] width 28 height 28
checkbox input "true"
click at [635, 469] on input "21" at bounding box center [635, 471] width 55 height 27
type input "25"
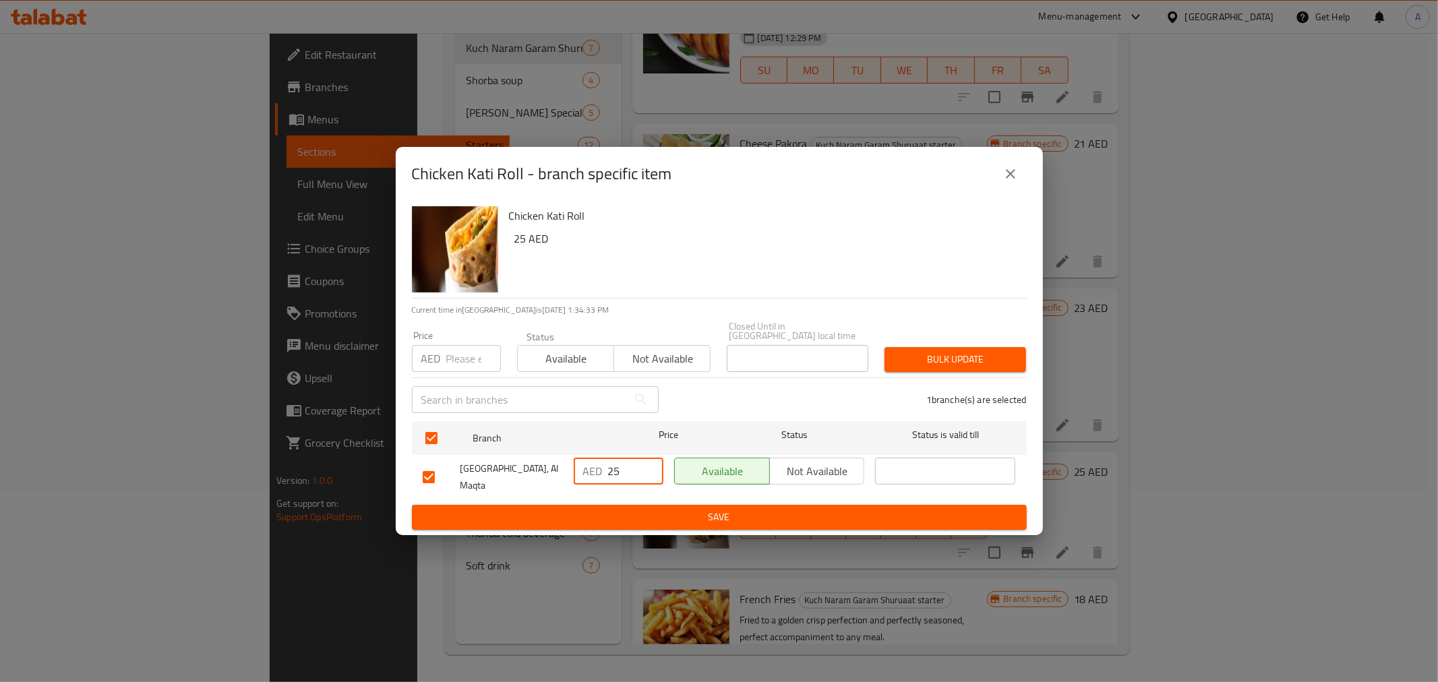
click at [848, 506] on button "Save" at bounding box center [719, 517] width 615 height 25
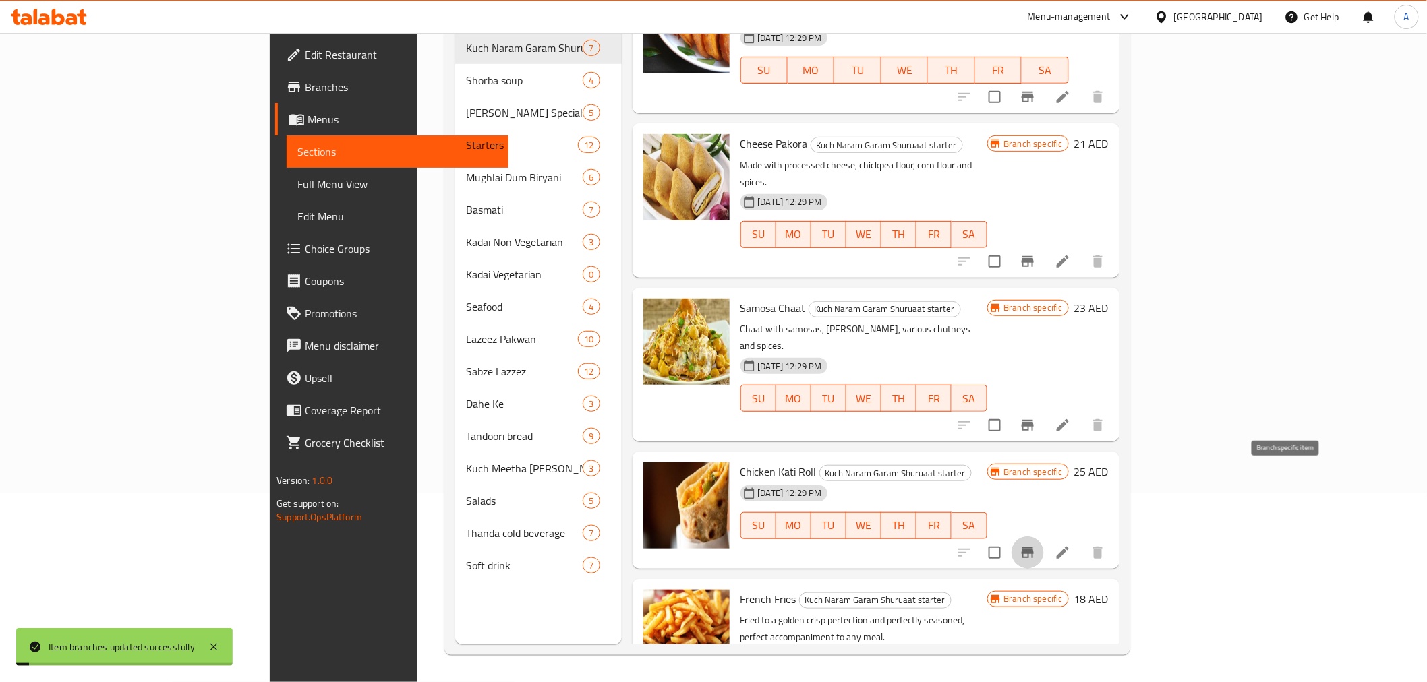
click at [1034, 548] on icon "Branch-specific-item" at bounding box center [1028, 553] width 12 height 11
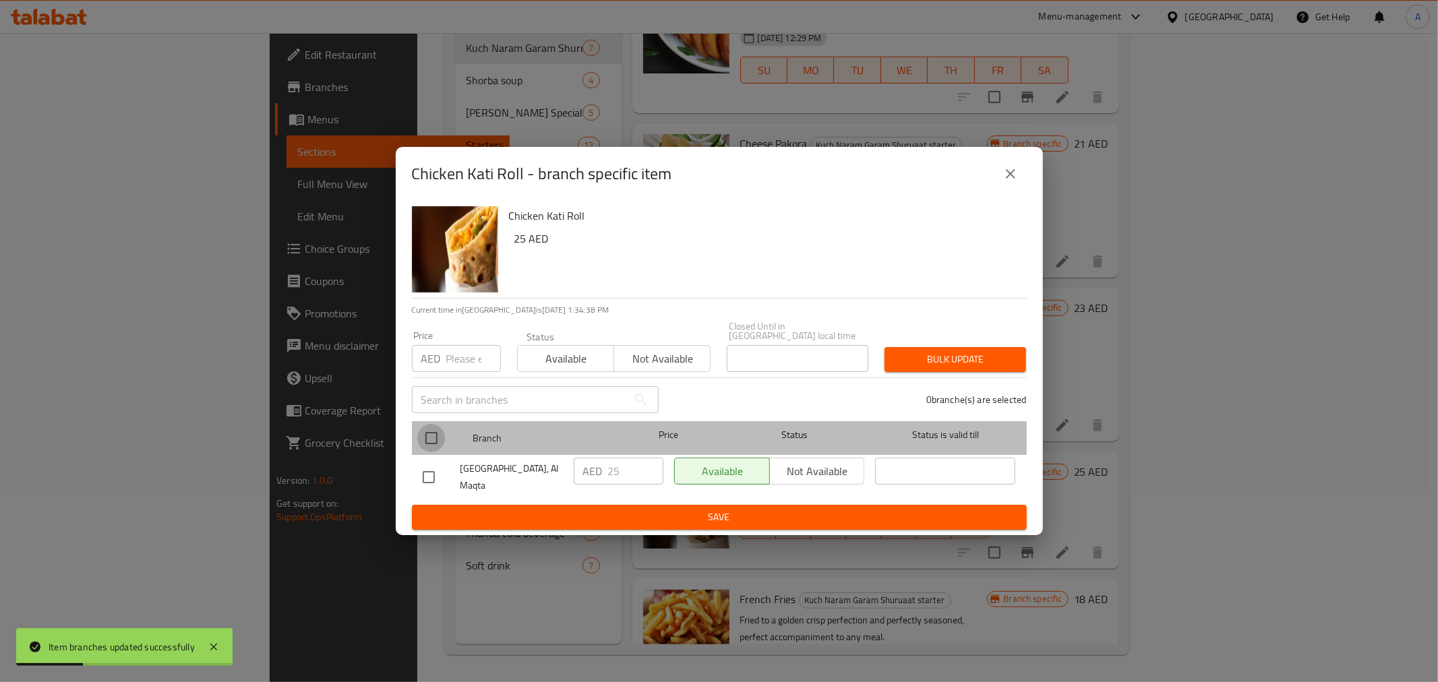
click at [430, 434] on input "checkbox" at bounding box center [431, 438] width 28 height 28
checkbox input "true"
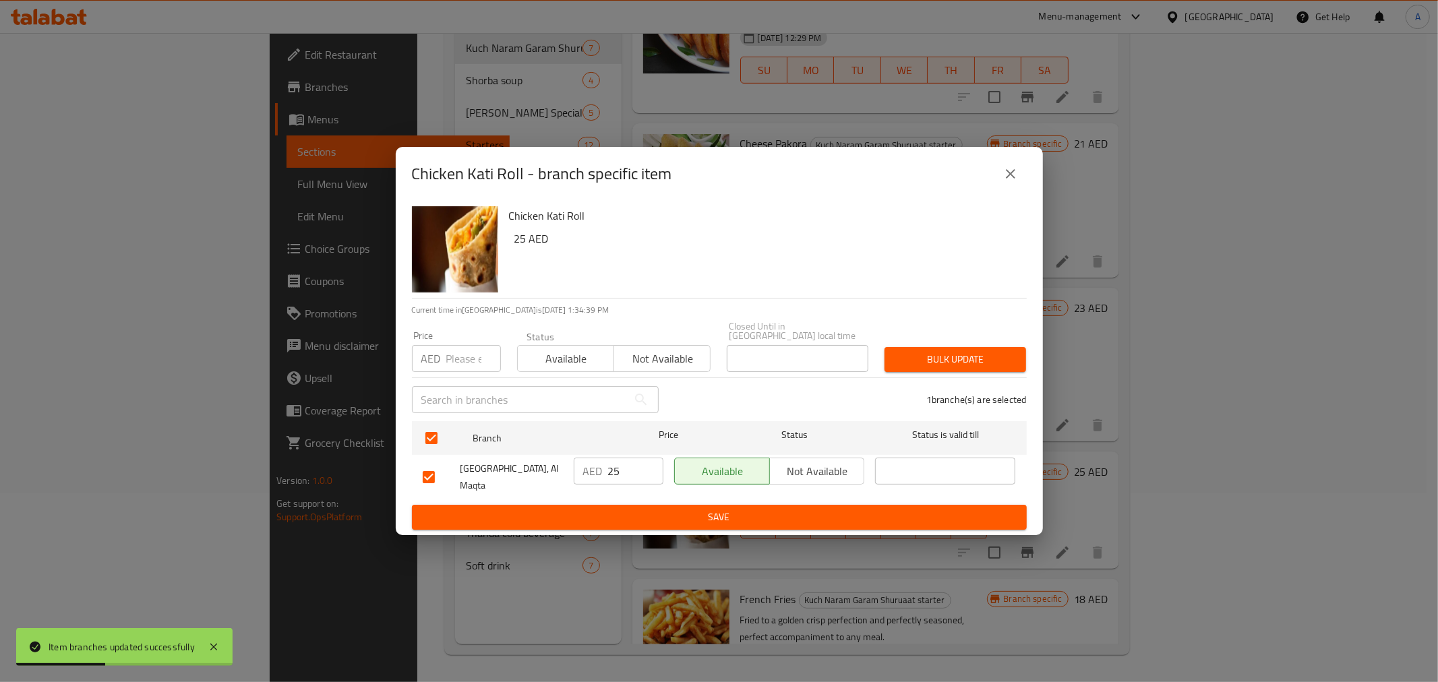
click at [974, 359] on span "Bulk update" at bounding box center [956, 359] width 120 height 17
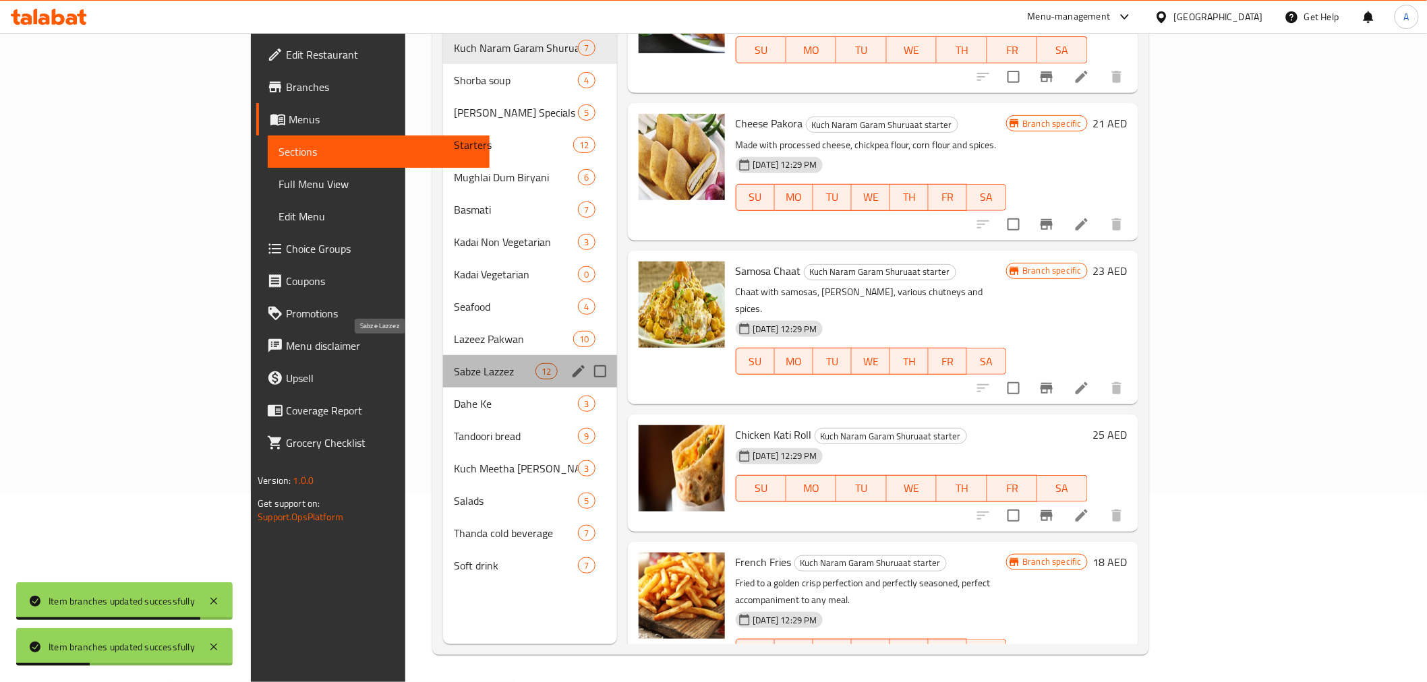
click at [454, 363] on span "Sabze Lazzez" at bounding box center [495, 371] width 82 height 16
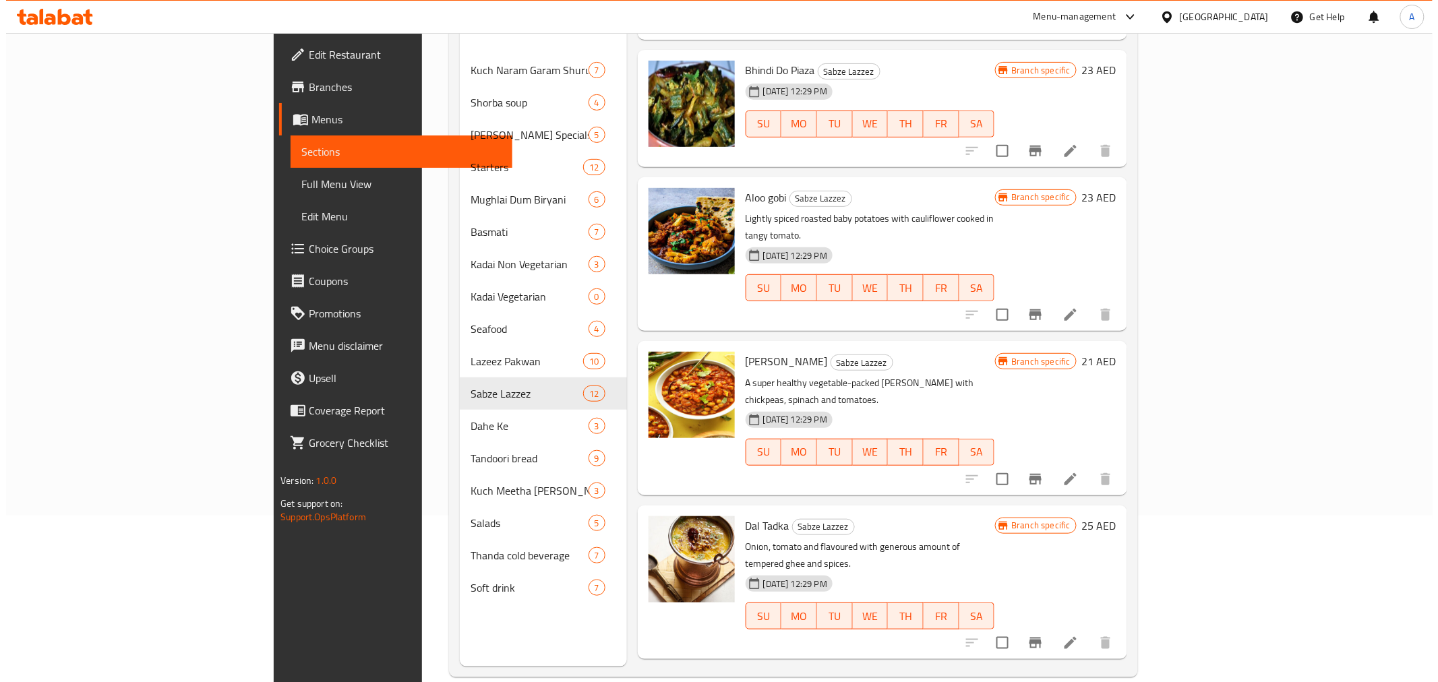
scroll to position [189, 0]
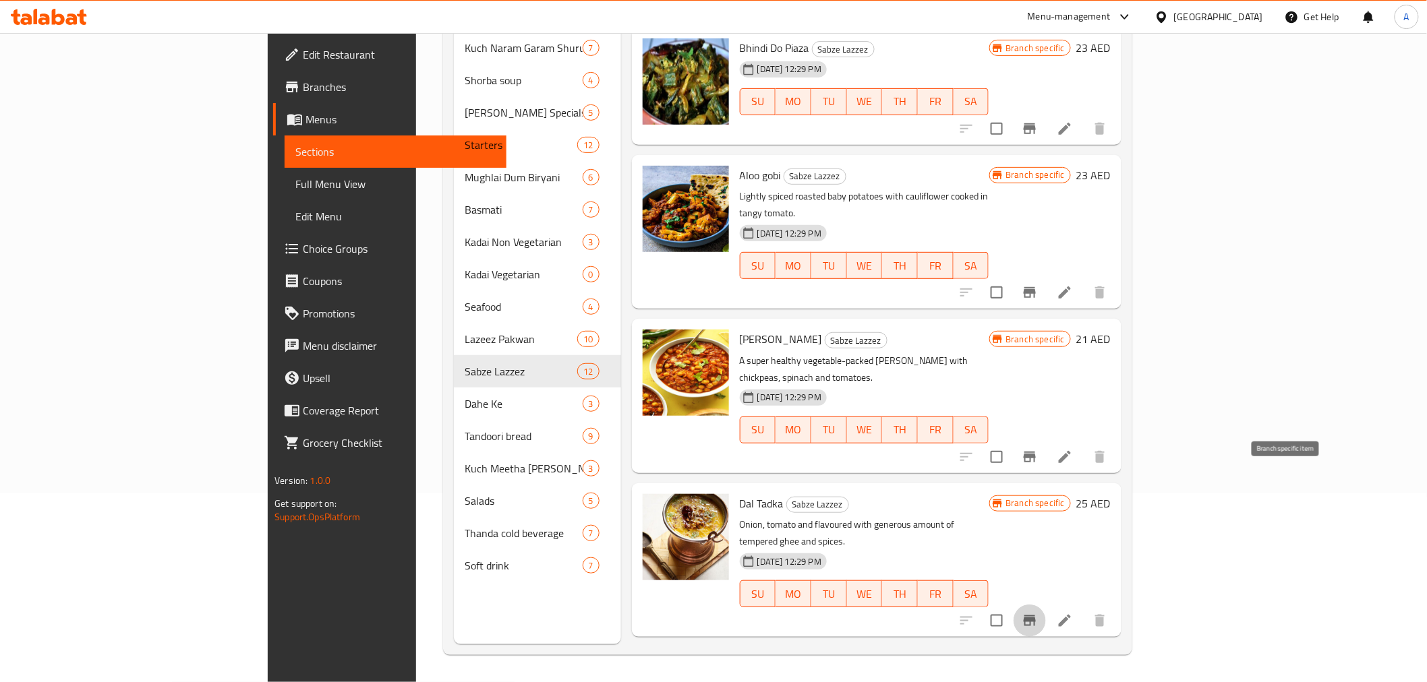
click at [1036, 616] on icon "Branch-specific-item" at bounding box center [1030, 621] width 12 height 11
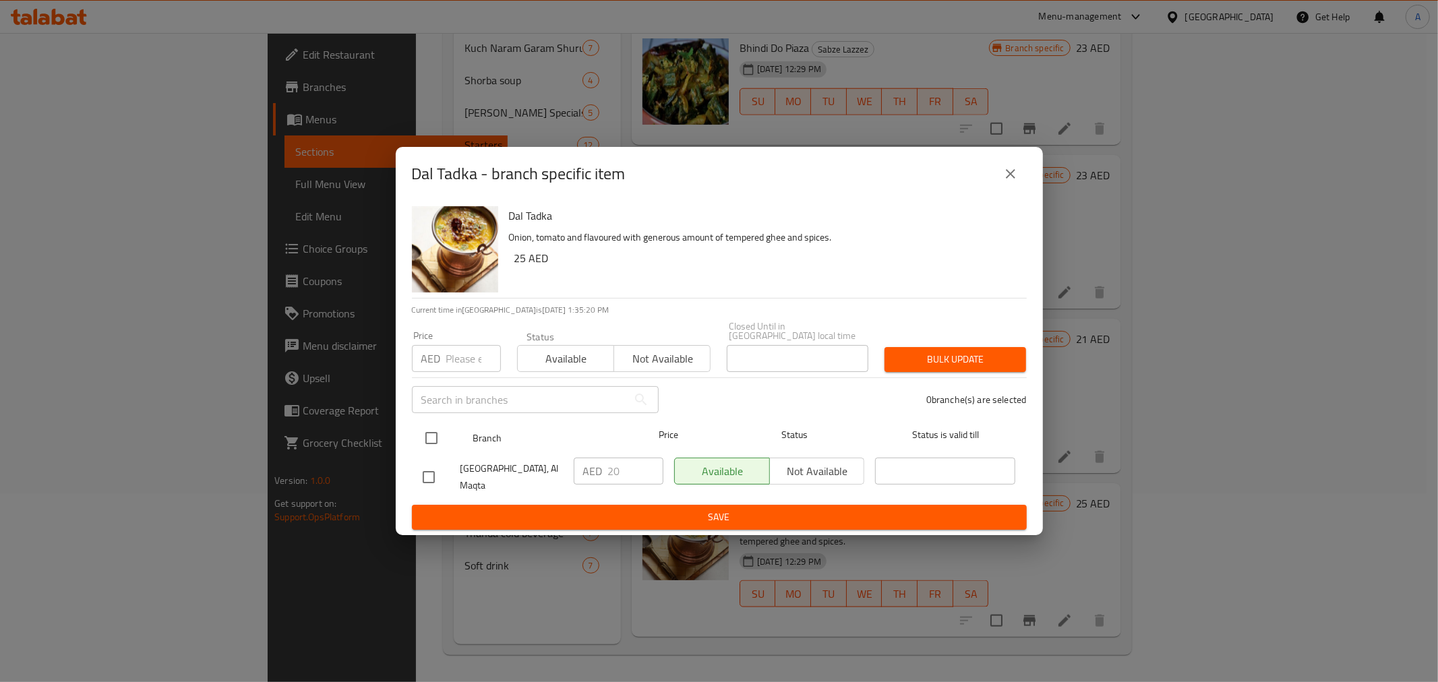
click at [435, 439] on input "checkbox" at bounding box center [431, 438] width 28 height 28
checkbox input "true"
click at [630, 473] on input "20" at bounding box center [635, 471] width 55 height 27
type input "25"
